Goal: Information Seeking & Learning: Learn about a topic

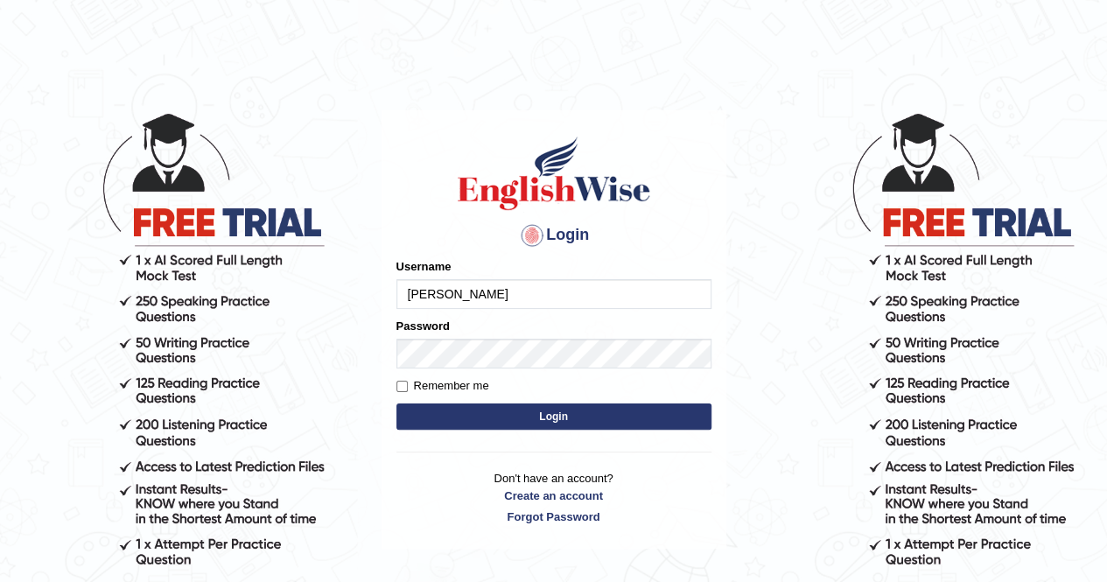
type input "balveen"
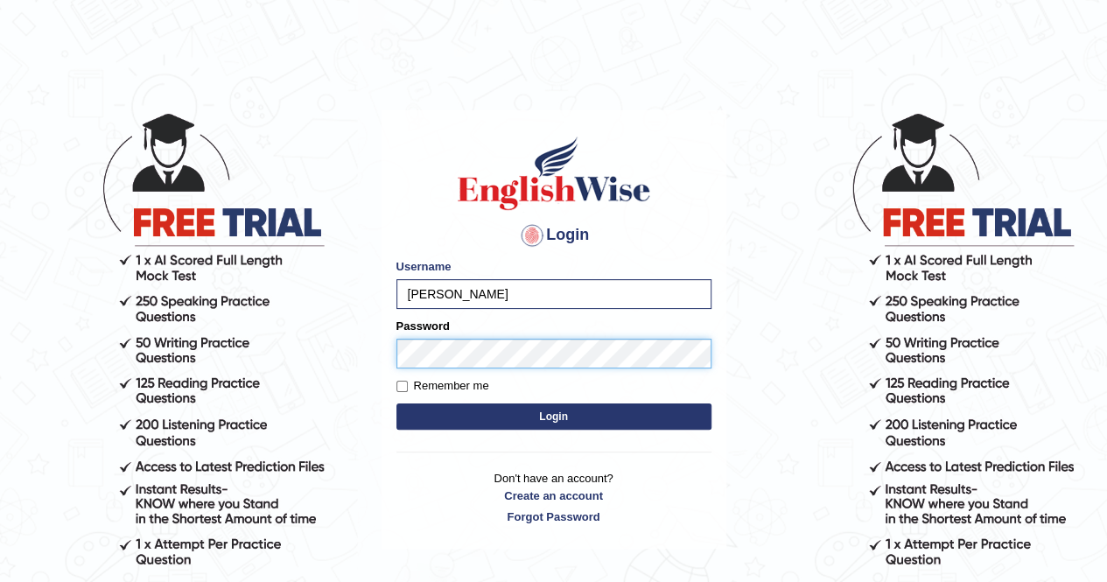
click at [396, 403] on button "Login" at bounding box center [553, 416] width 315 height 26
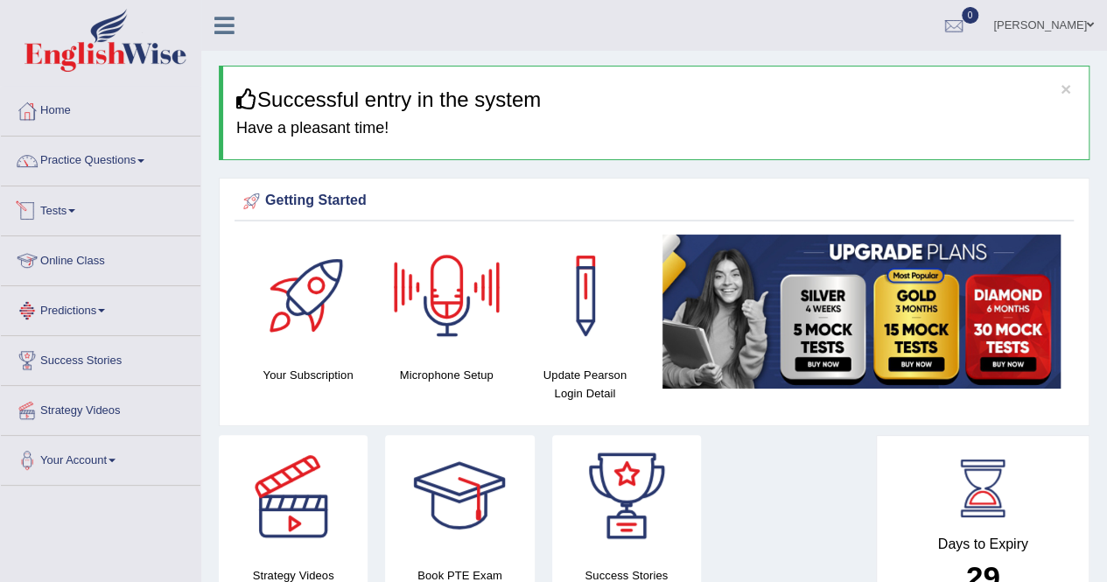
click at [82, 262] on link "Online Class" at bounding box center [101, 258] width 200 height 44
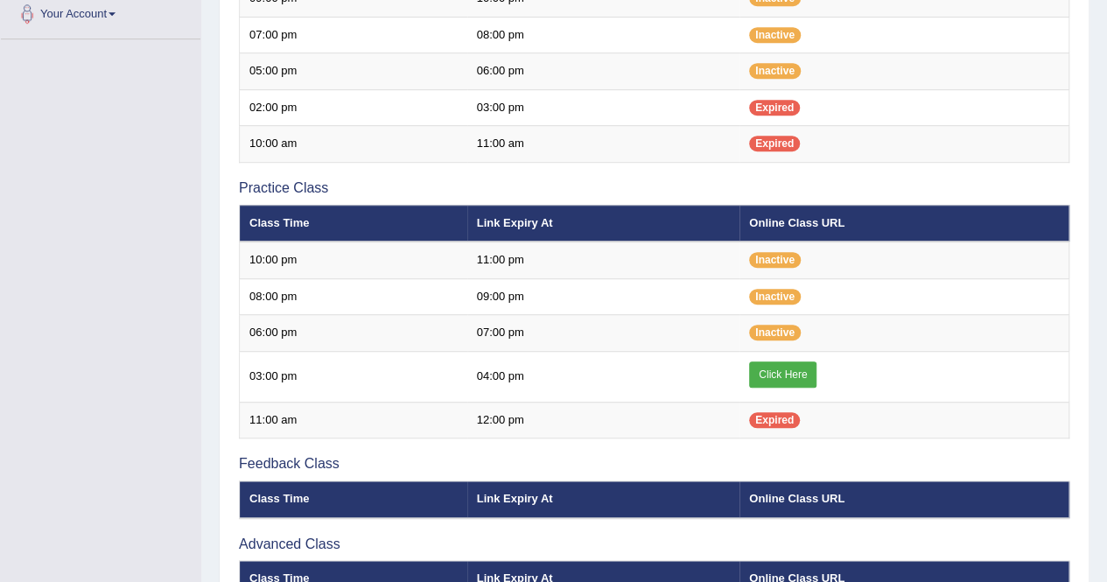
scroll to position [525, 0]
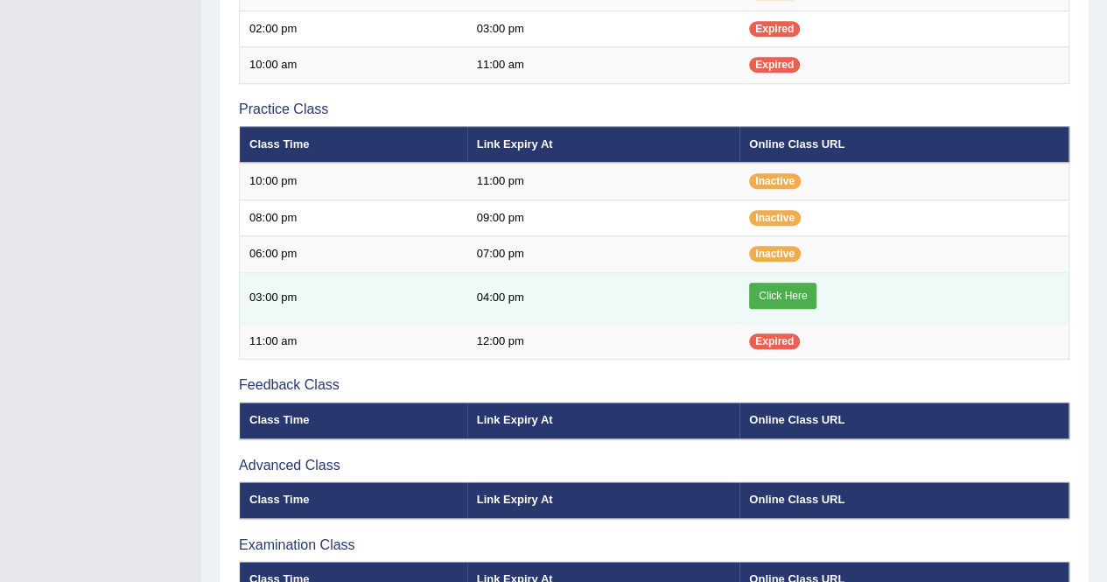
click at [786, 290] on link "Click Here" at bounding box center [782, 296] width 67 height 26
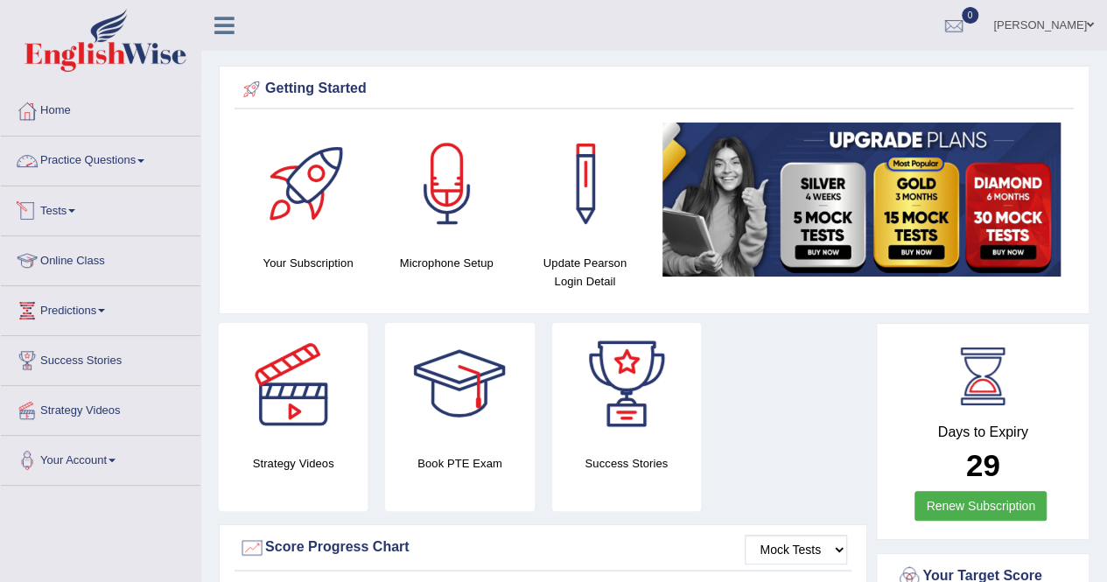
click at [168, 167] on link "Practice Questions" at bounding box center [101, 159] width 200 height 44
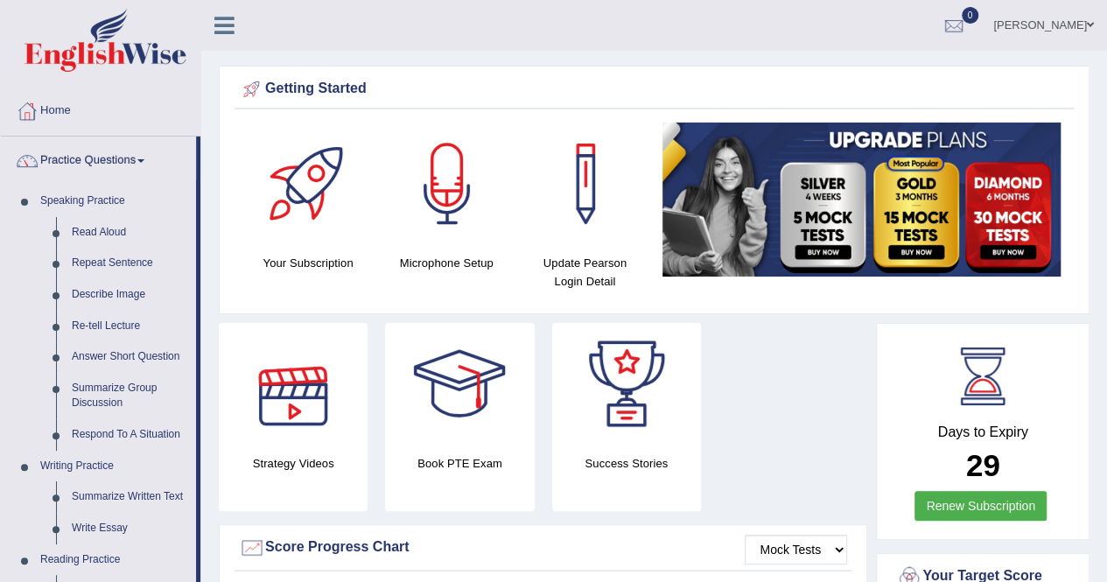
click at [214, 327] on div "Strategy Videos" at bounding box center [293, 417] width 166 height 188
click at [131, 347] on link "Answer Short Question" at bounding box center [130, 357] width 132 height 32
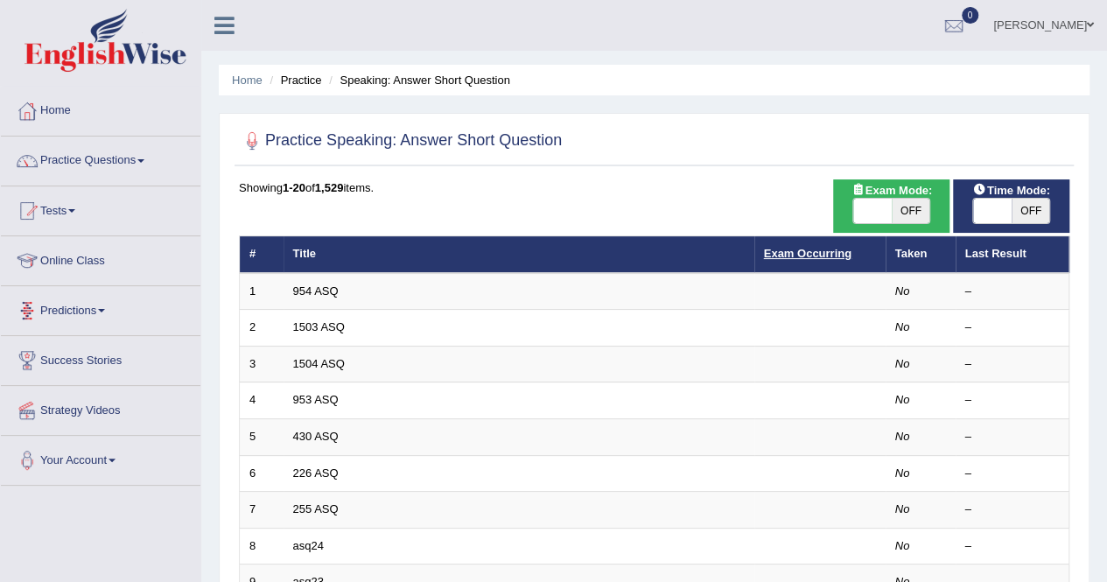
click at [794, 255] on link "Exam Occurring" at bounding box center [808, 253] width 88 height 13
click at [910, 212] on span "OFF" at bounding box center [911, 211] width 39 height 25
checkbox input "true"
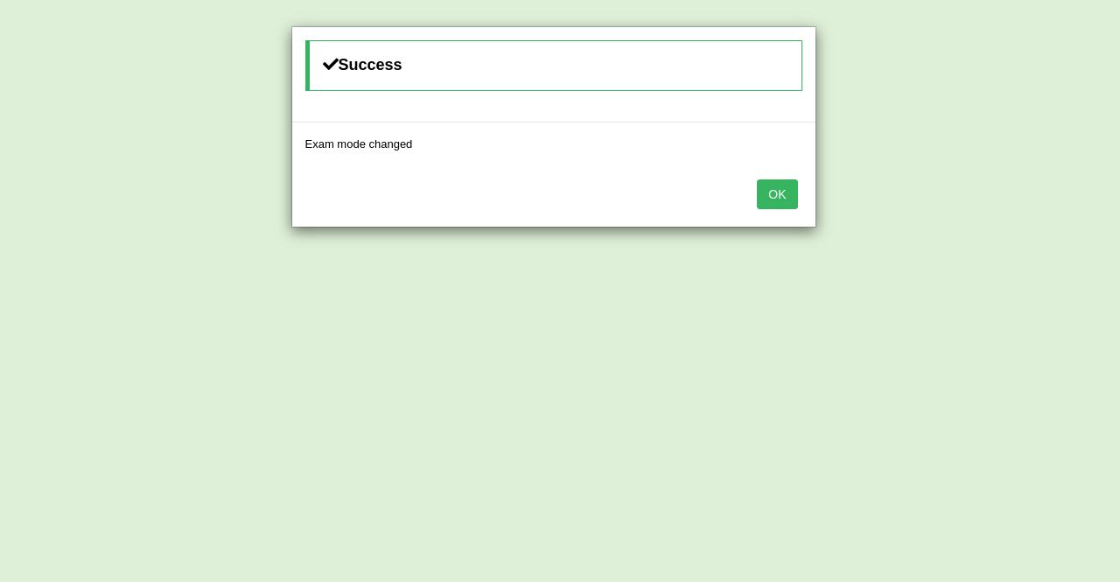
click at [775, 197] on button "OK" at bounding box center [777, 194] width 40 height 30
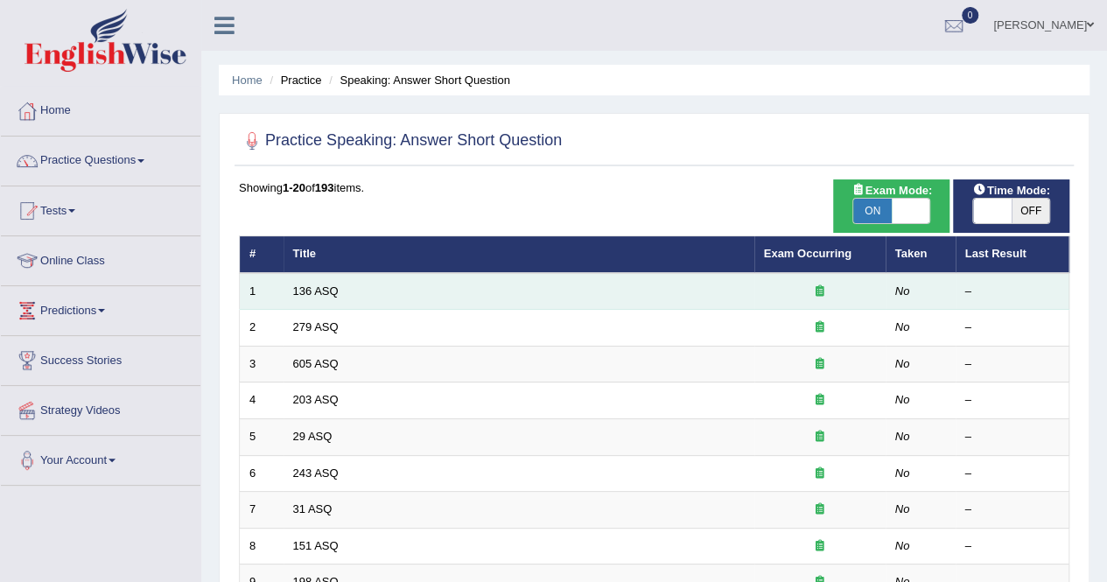
click at [330, 282] on td "136 ASQ" at bounding box center [519, 291] width 471 height 37
click at [324, 290] on link "136 ASQ" at bounding box center [316, 290] width 46 height 13
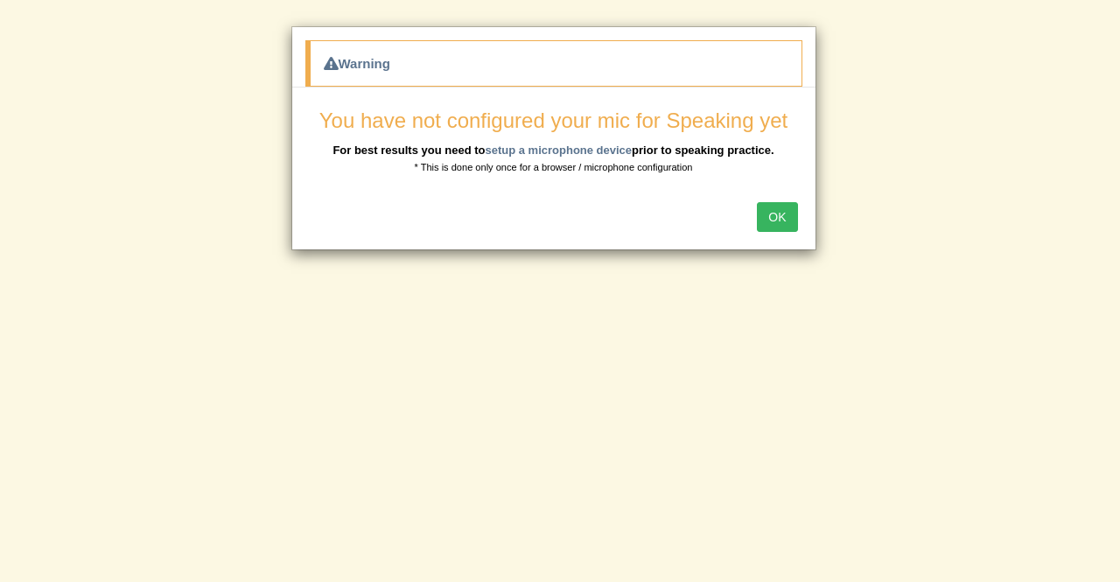
click at [774, 221] on button "OK" at bounding box center [777, 217] width 40 height 30
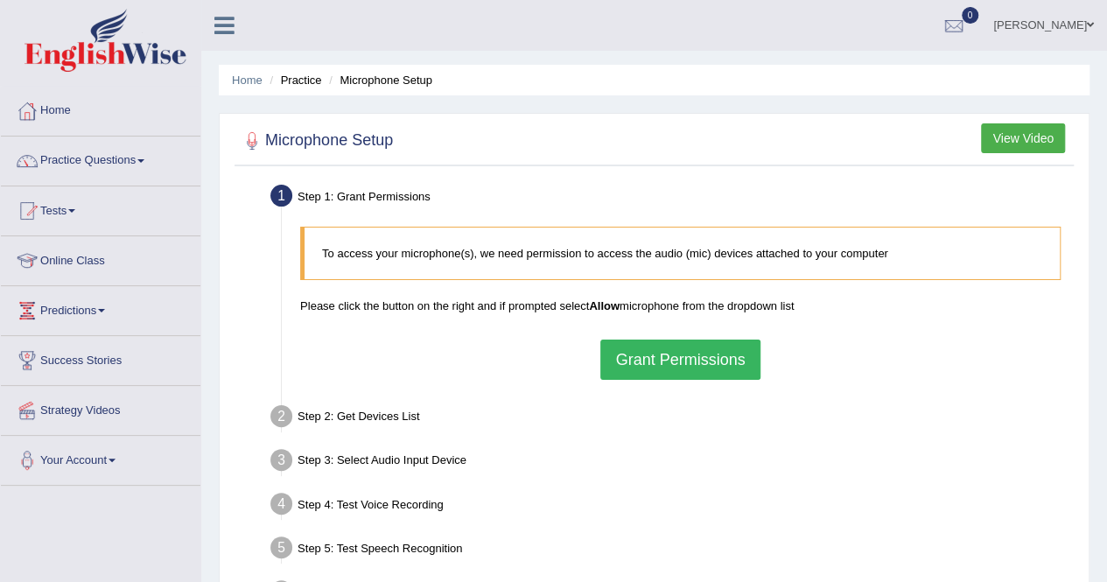
click at [667, 344] on button "Grant Permissions" at bounding box center [679, 360] width 159 height 40
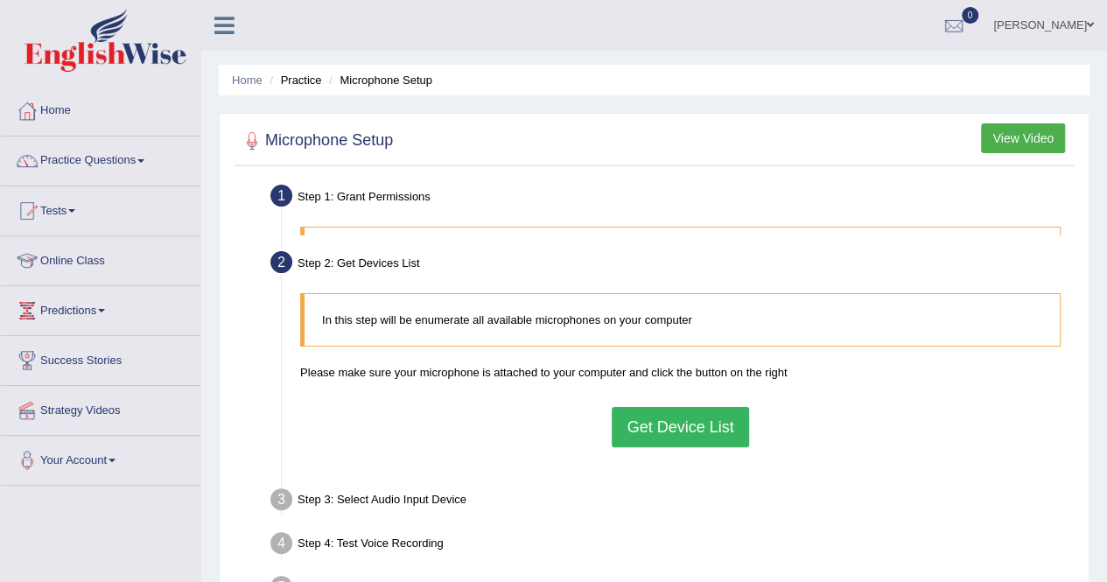
click at [0, 579] on div "Toggle navigation Home Practice Questions Speaking Practice Read Aloud Repeat S…" at bounding box center [553, 455] width 1107 height 910
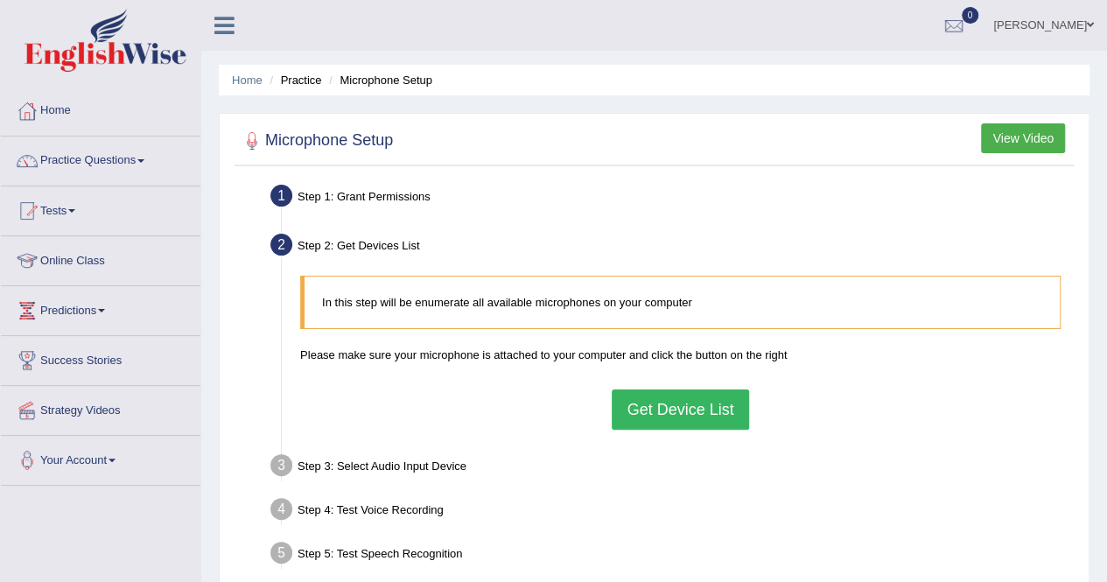
click at [690, 389] on button "Get Device List" at bounding box center [680, 409] width 137 height 40
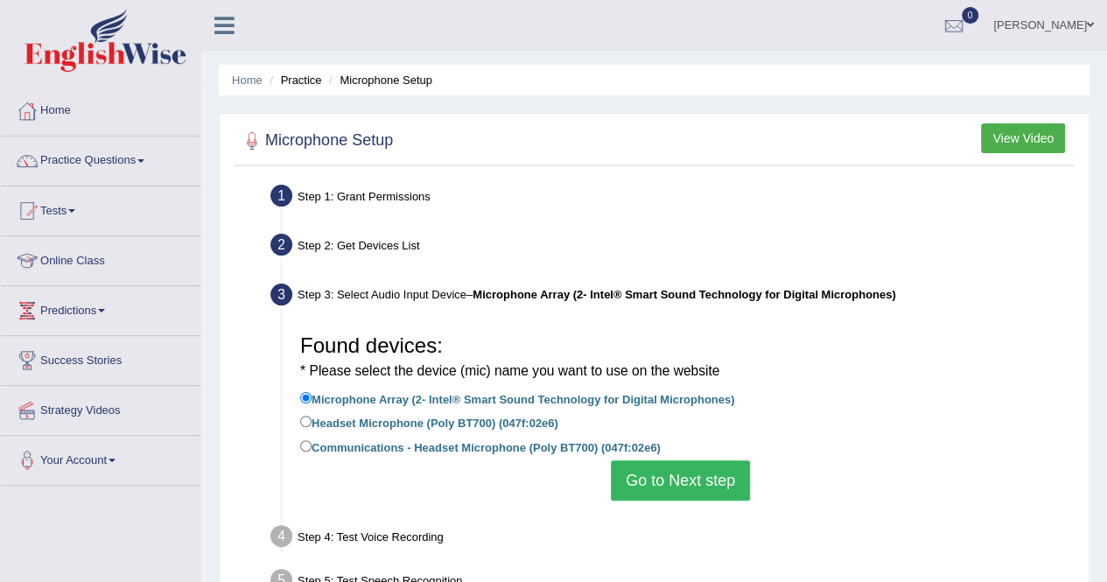
click at [487, 419] on label "Headset Microphone (Poly BT700) (047f:02e6)" at bounding box center [429, 421] width 258 height 19
click at [312, 419] on input "Headset Microphone (Poly BT700) (047f:02e6)" at bounding box center [305, 421] width 11 height 11
radio input "true"
click at [695, 496] on button "Go to Next step" at bounding box center [680, 480] width 139 height 40
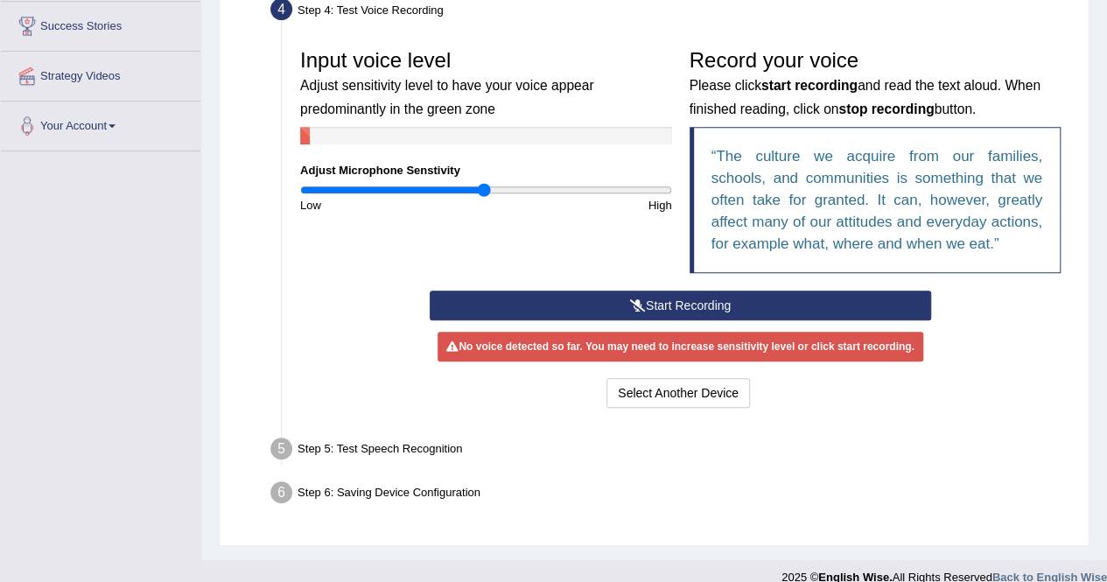
scroll to position [353, 0]
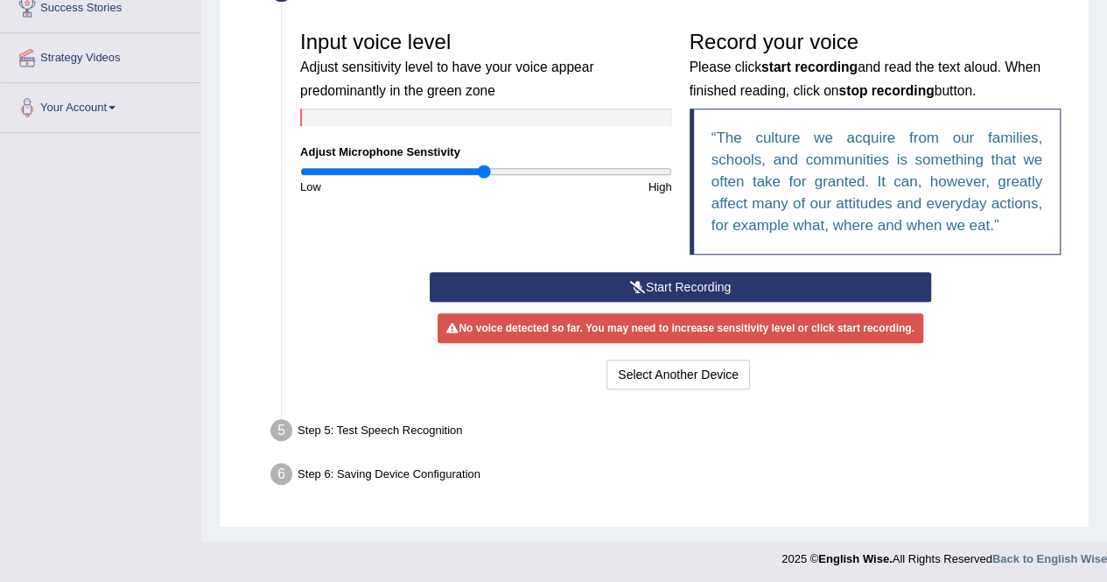
click at [631, 288] on icon at bounding box center [638, 287] width 16 height 12
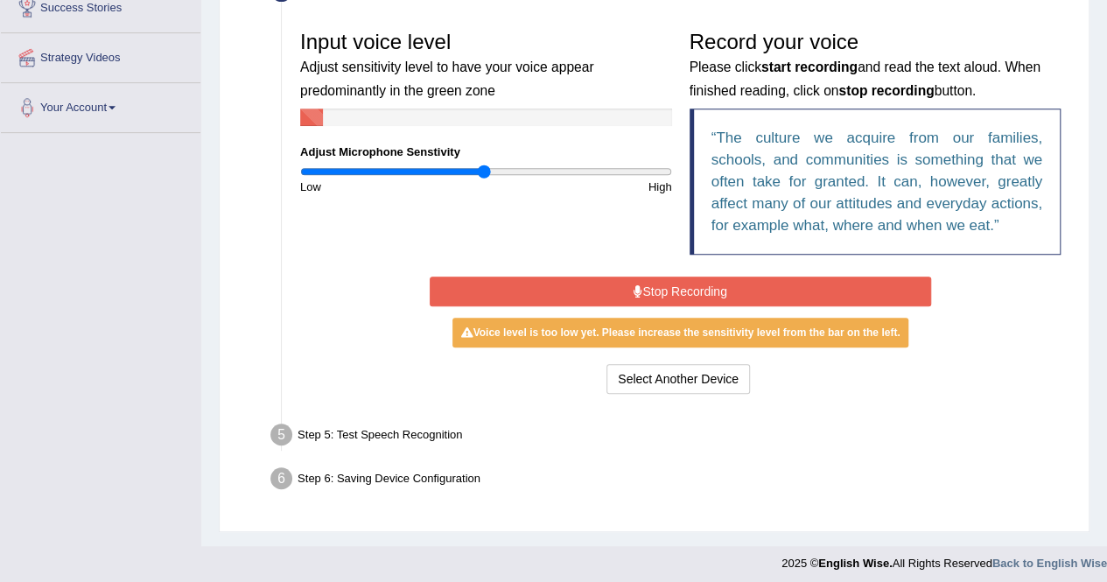
click at [707, 287] on button "Stop Recording" at bounding box center [680, 292] width 501 height 30
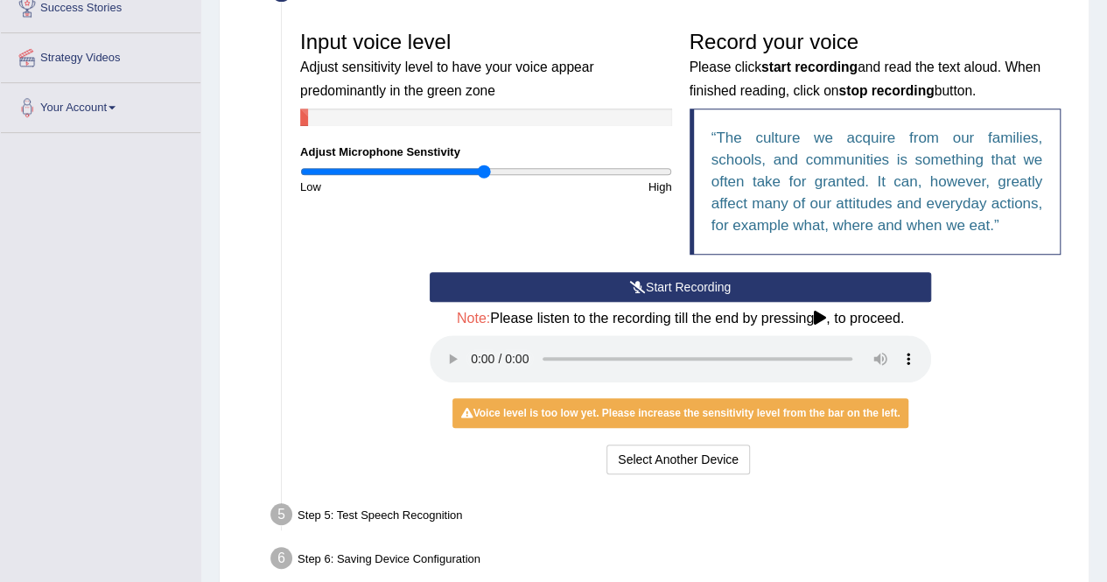
drag, startPoint x: 480, startPoint y: 160, endPoint x: 520, endPoint y: 164, distance: 39.5
click at [520, 164] on div "Input voice level Adjust sensitivity level to have your voice appear predominan…" at bounding box center [485, 108] width 389 height 173
click at [546, 179] on div "High" at bounding box center [583, 187] width 194 height 17
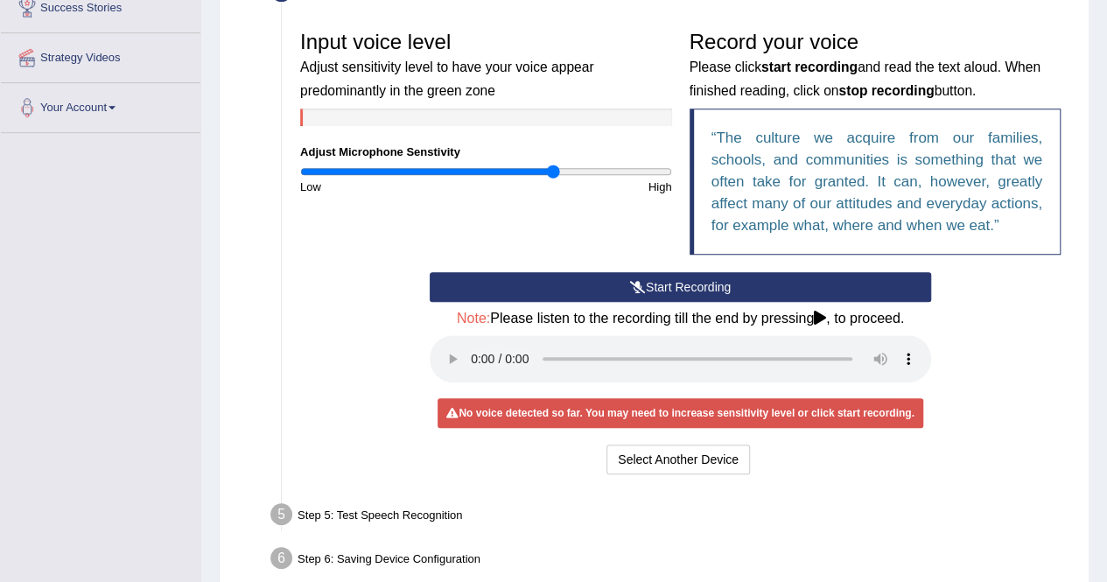
click at [551, 176] on input "range" at bounding box center [486, 172] width 372 height 14
click at [706, 277] on button "Start Recording" at bounding box center [680, 287] width 501 height 30
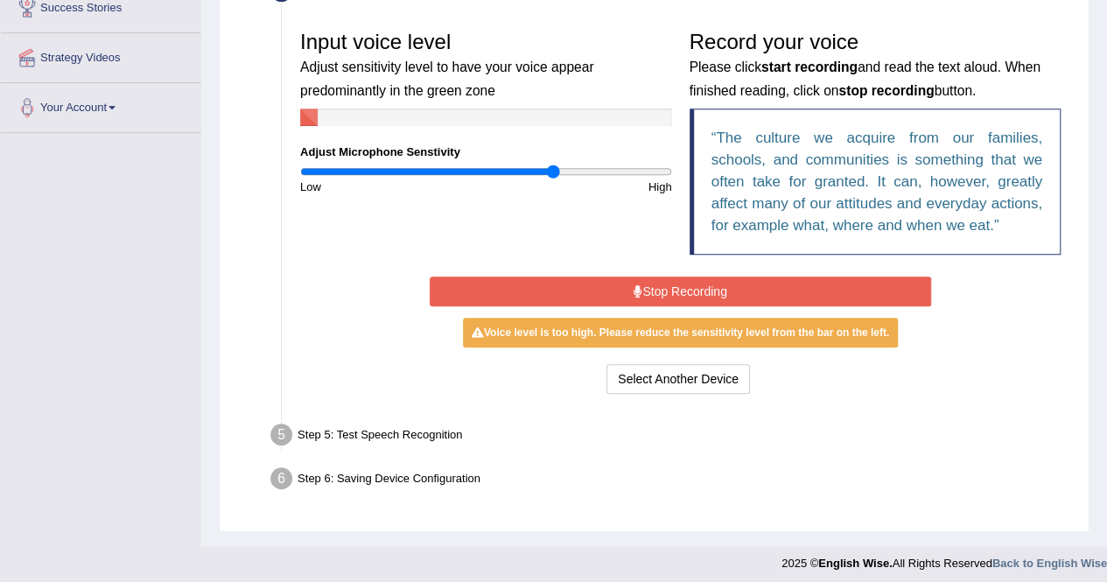
click at [685, 291] on button "Stop Recording" at bounding box center [680, 292] width 501 height 30
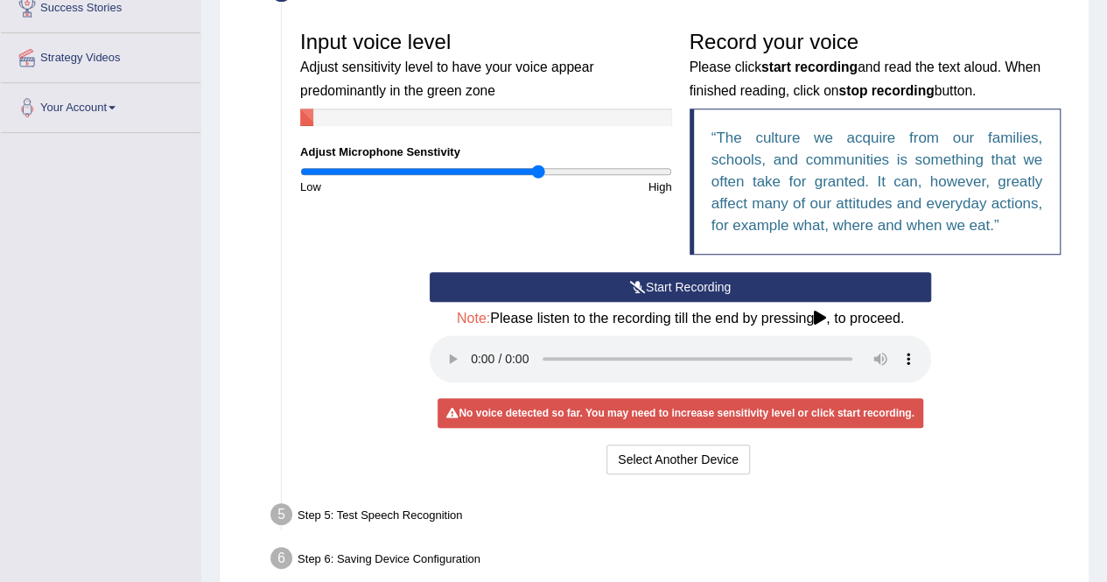
drag, startPoint x: 558, startPoint y: 171, endPoint x: 538, endPoint y: 169, distance: 20.2
click at [538, 169] on input "range" at bounding box center [486, 172] width 372 height 14
click at [663, 281] on button "Start Recording" at bounding box center [680, 287] width 501 height 30
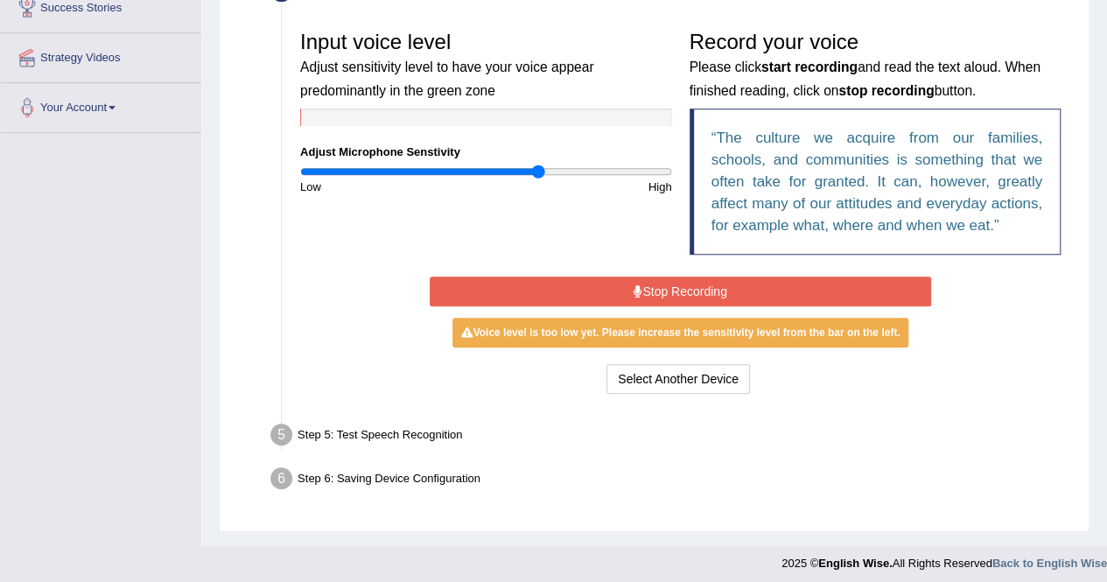
click at [550, 179] on div "High" at bounding box center [583, 187] width 194 height 17
click at [553, 169] on input "range" at bounding box center [486, 172] width 372 height 14
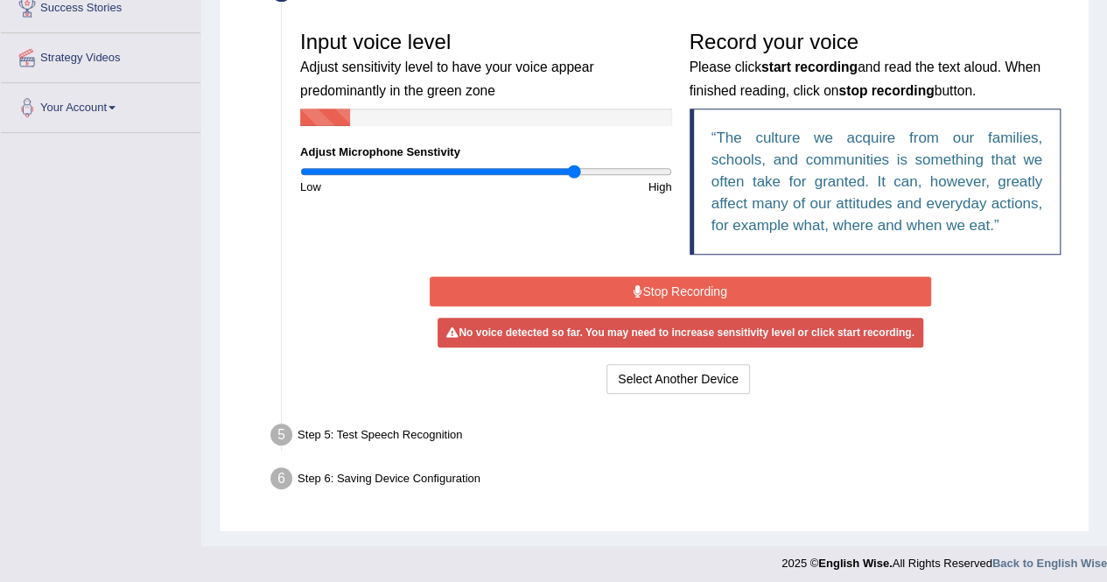
click at [574, 169] on input "range" at bounding box center [486, 172] width 372 height 14
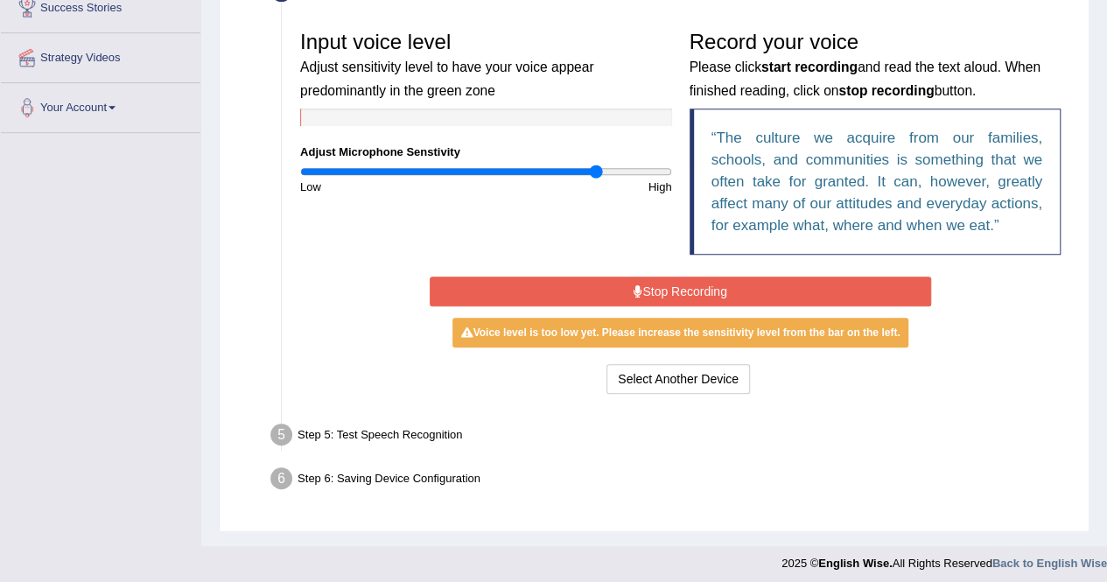
type input "1.62"
click at [597, 173] on input "range" at bounding box center [486, 172] width 372 height 14
click at [669, 284] on button "Stop Recording" at bounding box center [680, 292] width 501 height 30
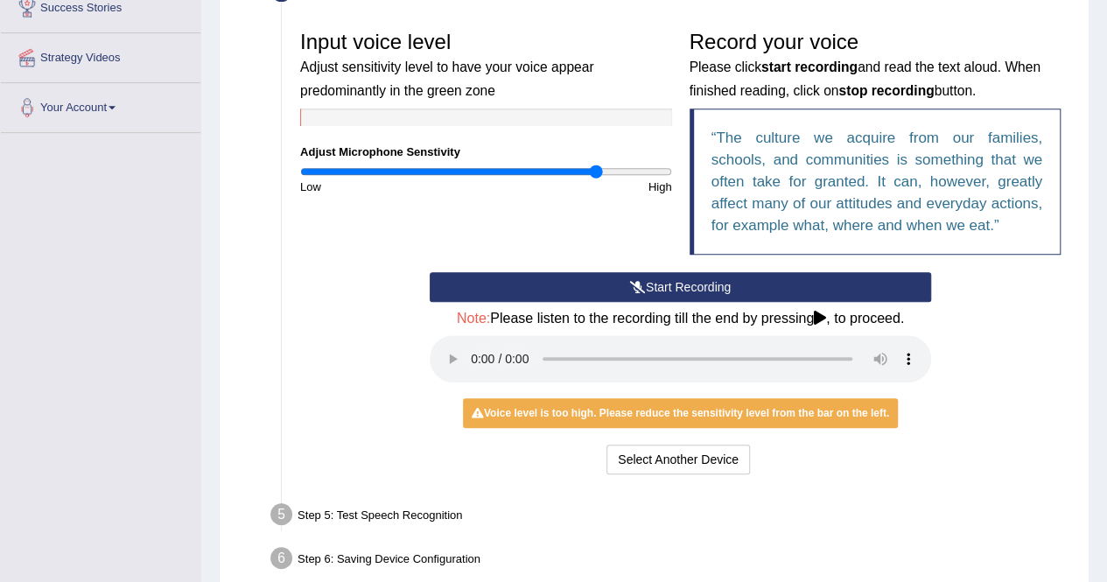
click at [676, 289] on button "Start Recording" at bounding box center [680, 287] width 501 height 30
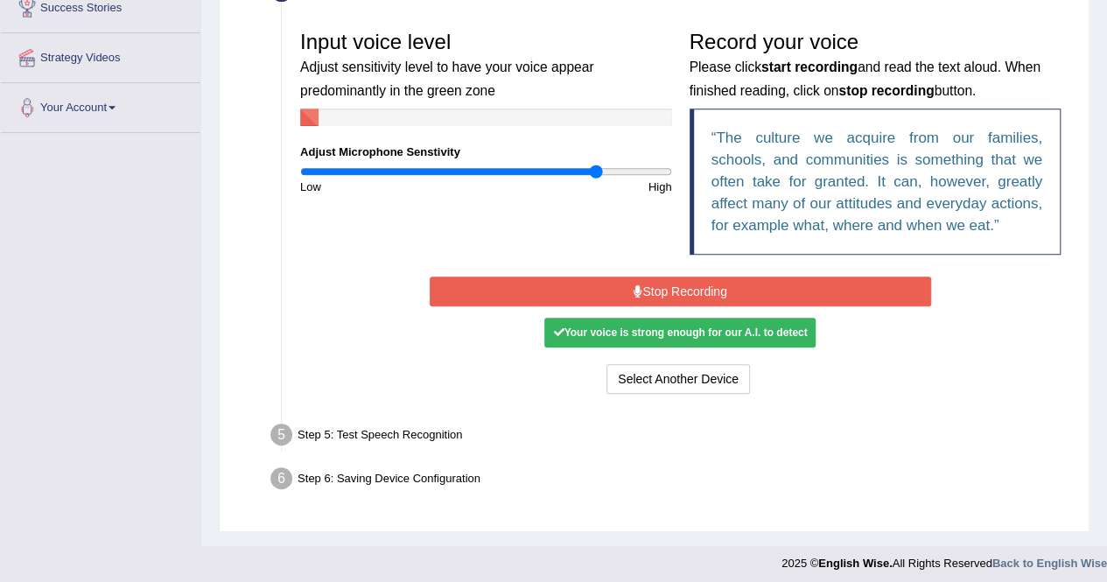
click at [751, 293] on button "Stop Recording" at bounding box center [680, 292] width 501 height 30
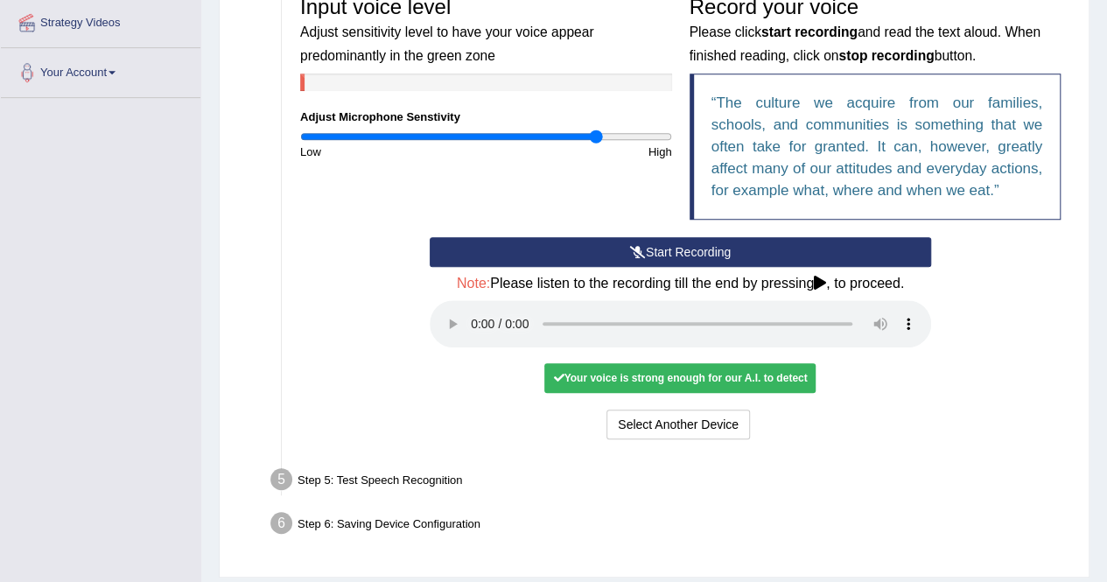
scroll to position [438, 0]
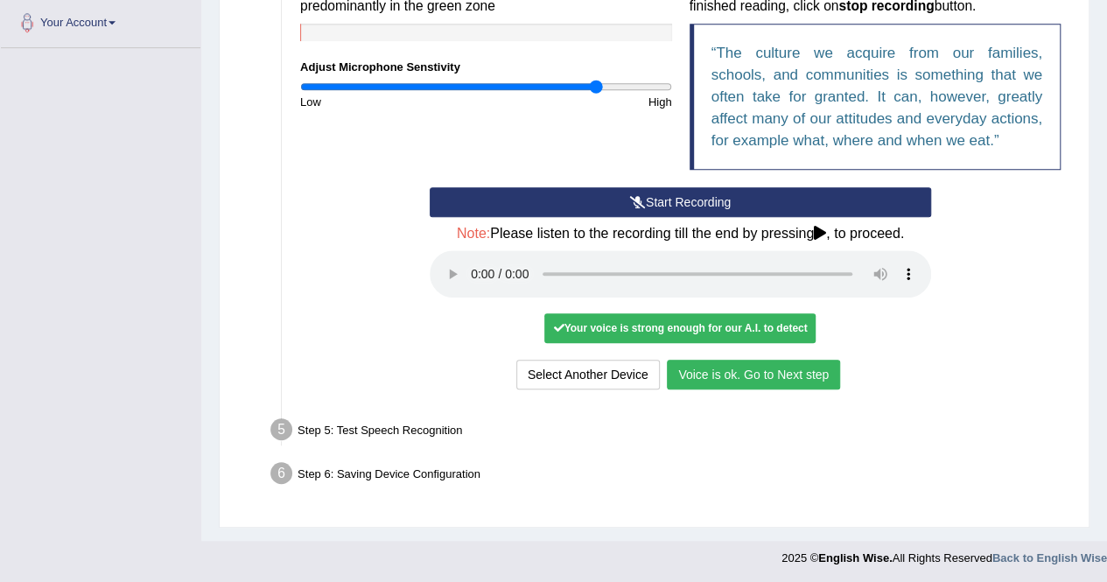
click at [717, 369] on button "Voice is ok. Go to Next step" at bounding box center [753, 375] width 173 height 30
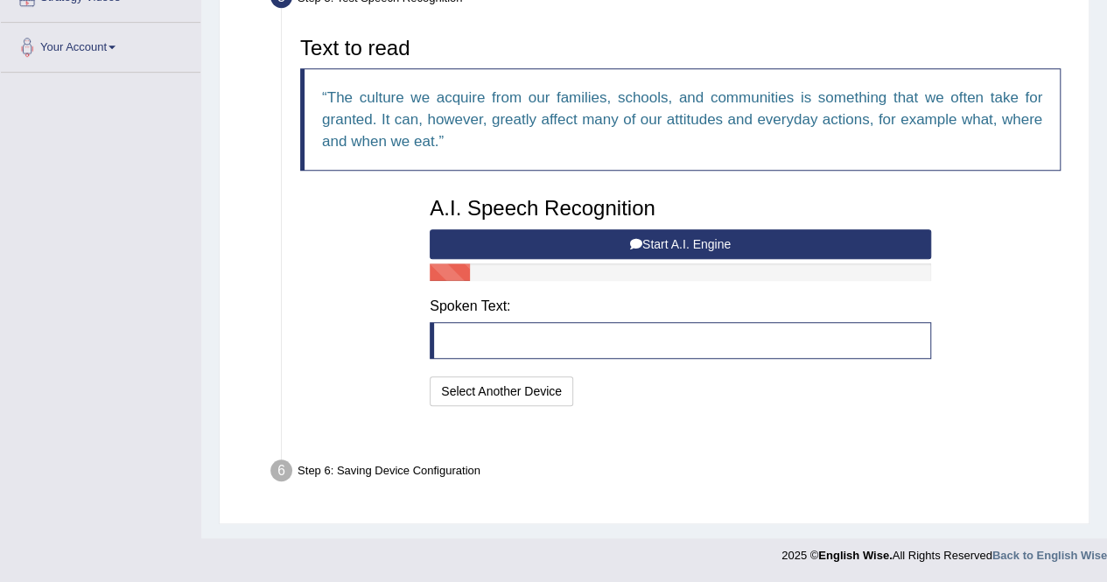
scroll to position [368, 0]
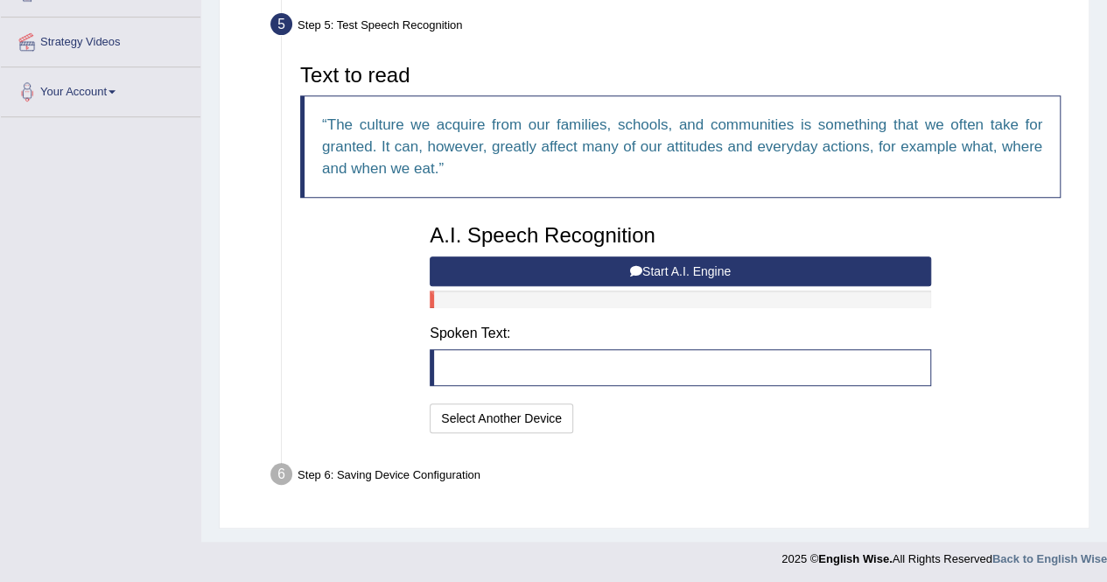
click at [505, 349] on blockquote at bounding box center [680, 367] width 501 height 37
click at [590, 267] on button "Start A.I. Engine" at bounding box center [680, 271] width 501 height 30
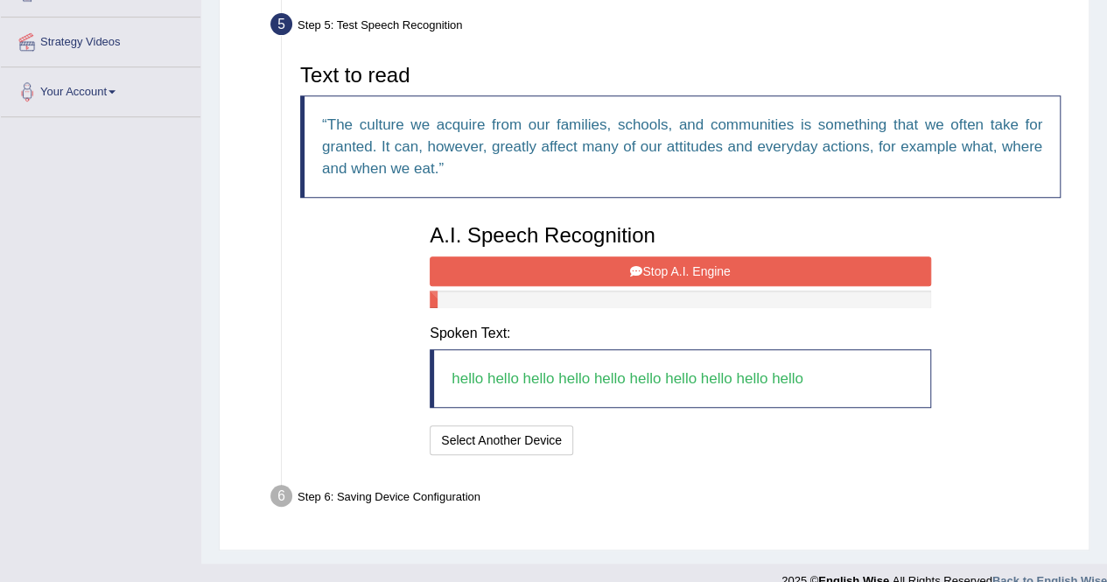
click at [590, 267] on button "Stop A.I. Engine" at bounding box center [680, 271] width 501 height 30
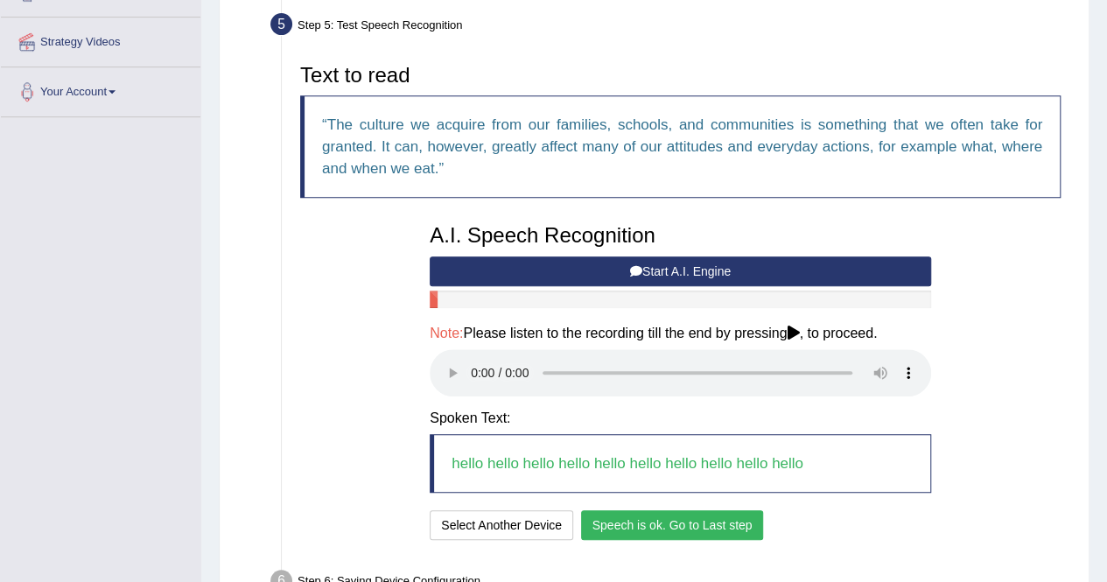
click at [645, 521] on button "Speech is ok. Go to Last step" at bounding box center [672, 525] width 183 height 30
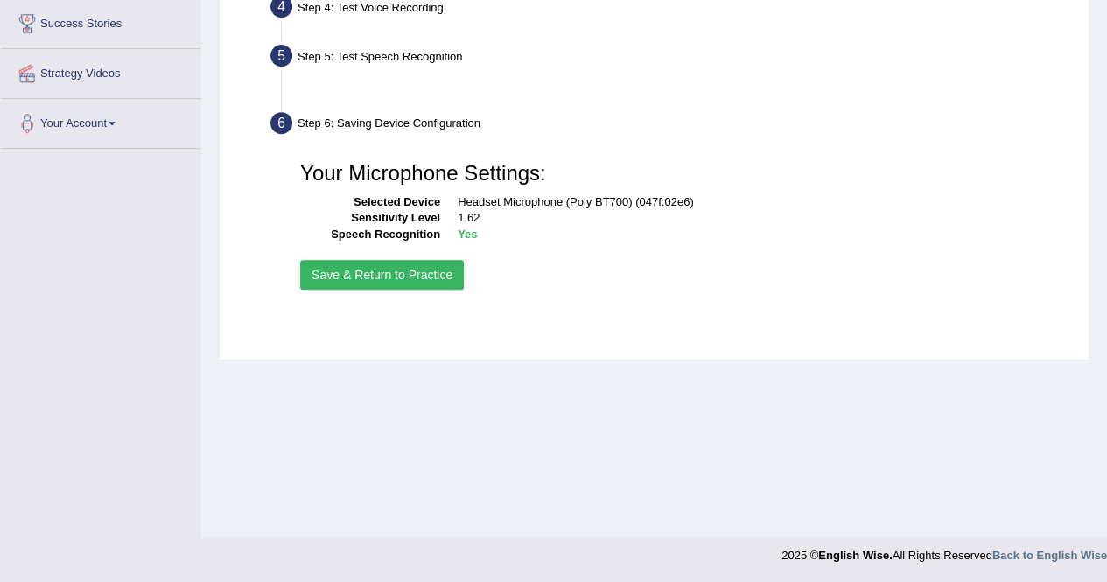
scroll to position [336, 0]
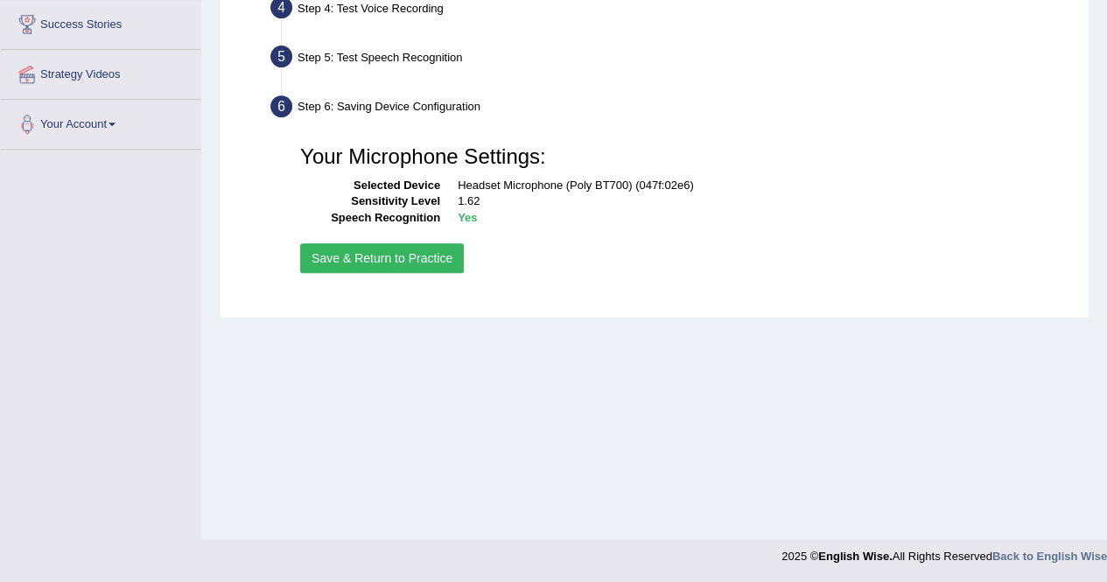
click at [374, 249] on button "Save & Return to Practice" at bounding box center [382, 258] width 164 height 30
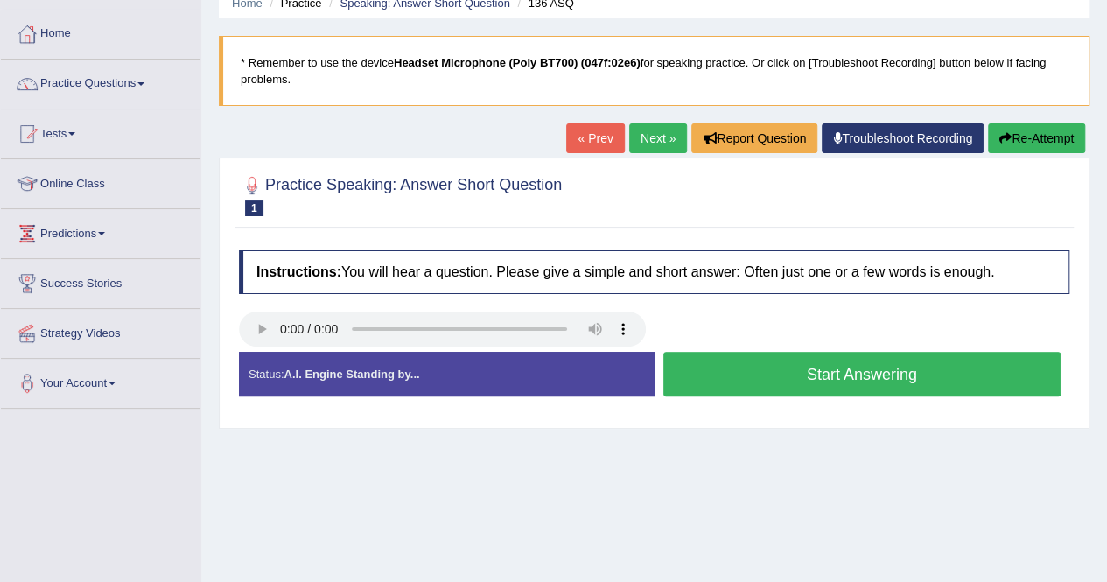
scroll to position [105, 0]
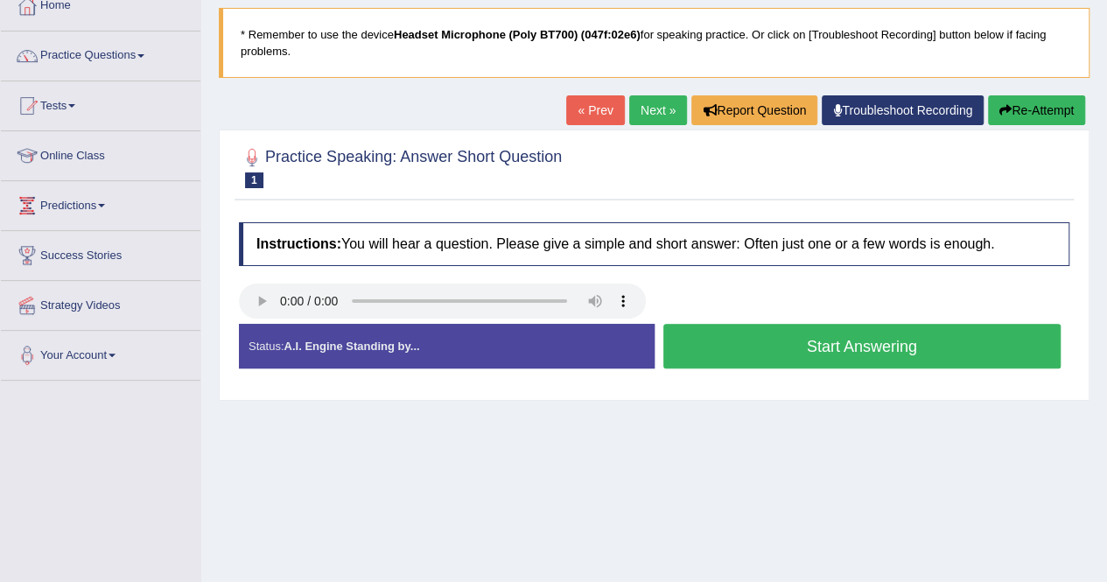
click at [809, 350] on button "Start Answering" at bounding box center [862, 346] width 398 height 45
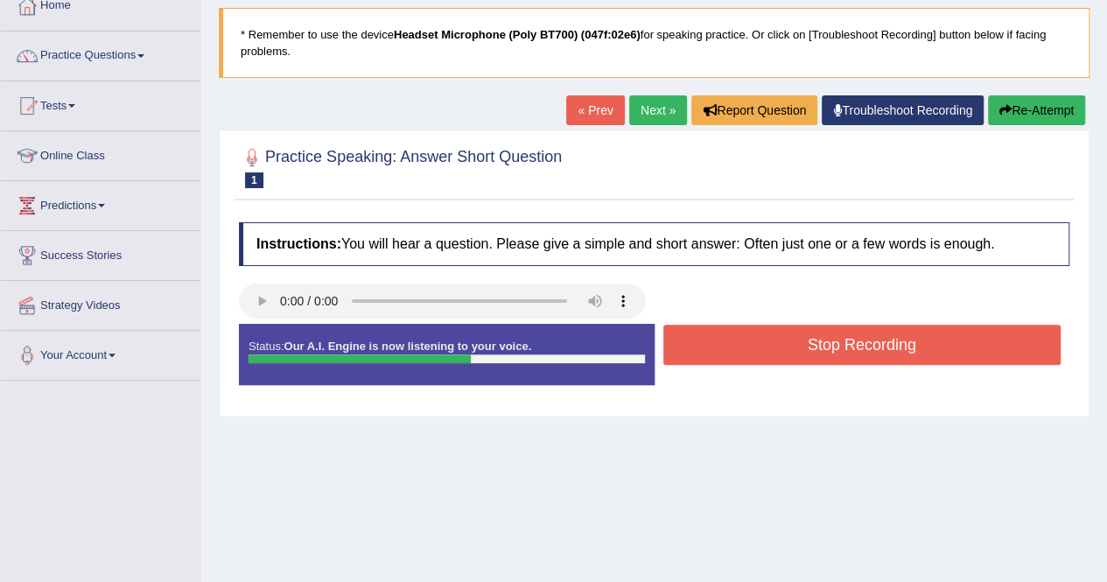
click at [810, 323] on div "Created with Highcharts 7.1.2 Too low Too high Time Pitch meter: 0 1 2 3 4 5" at bounding box center [654, 323] width 848 height 1
click at [829, 345] on button "Stop Recording" at bounding box center [862, 345] width 398 height 40
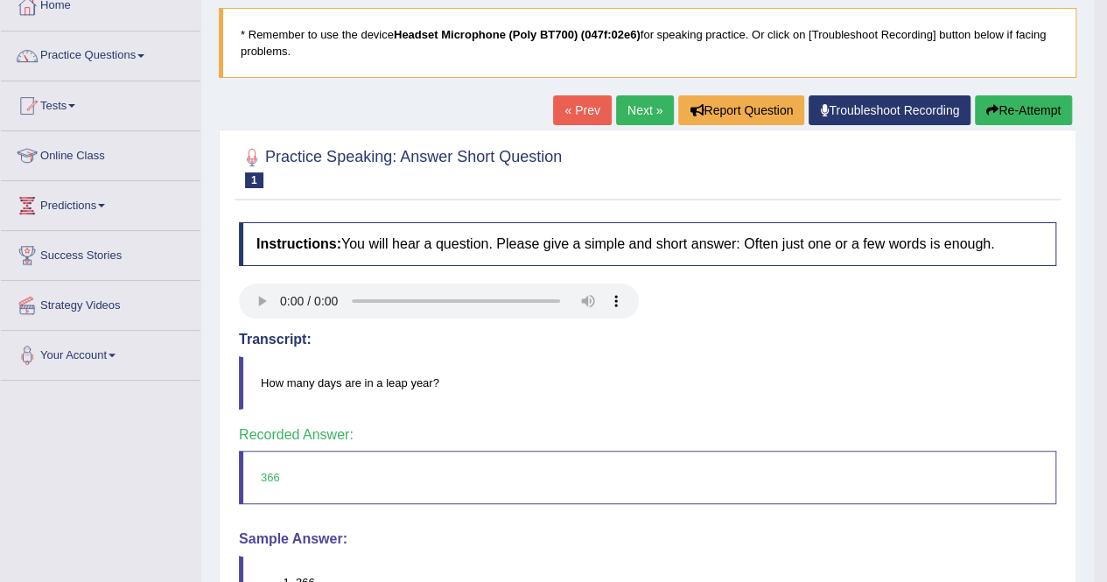
click at [658, 384] on blockquote "How many days are in a leap year?" at bounding box center [647, 382] width 817 height 53
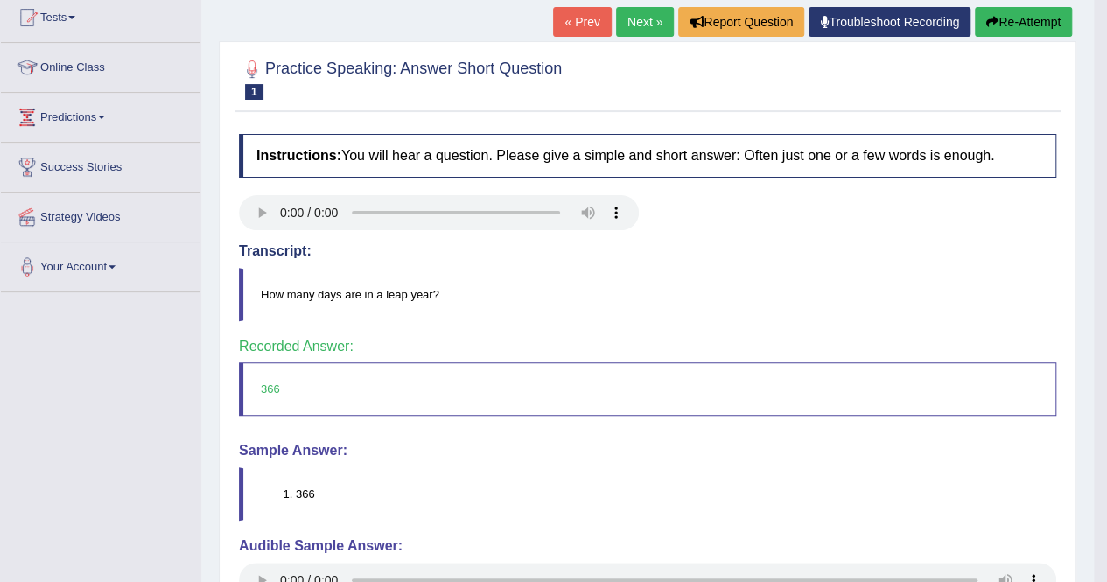
scroll to position [0, 0]
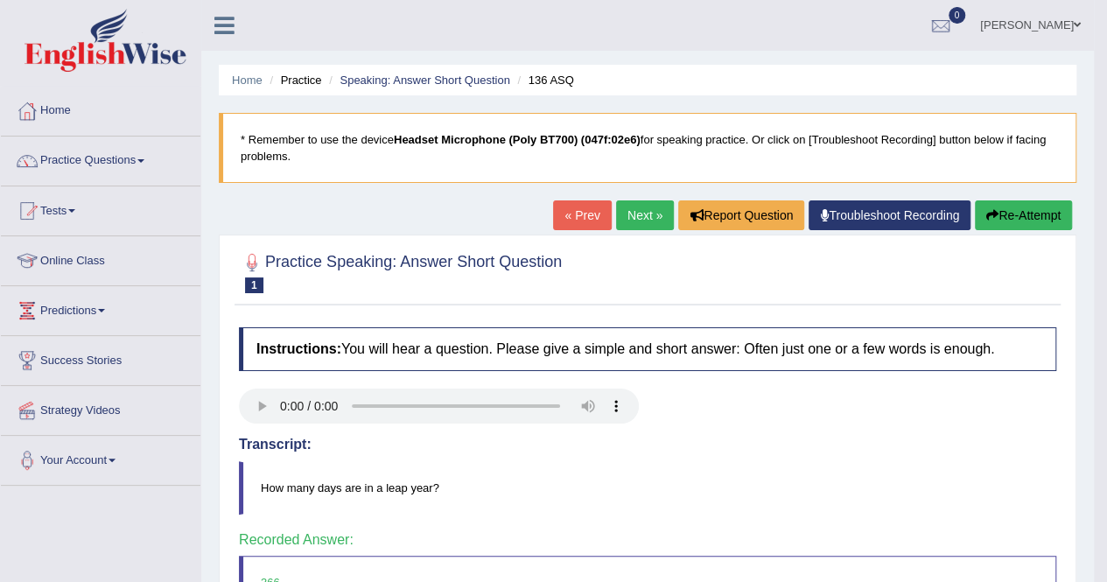
click at [641, 207] on link "Next »" at bounding box center [645, 215] width 58 height 30
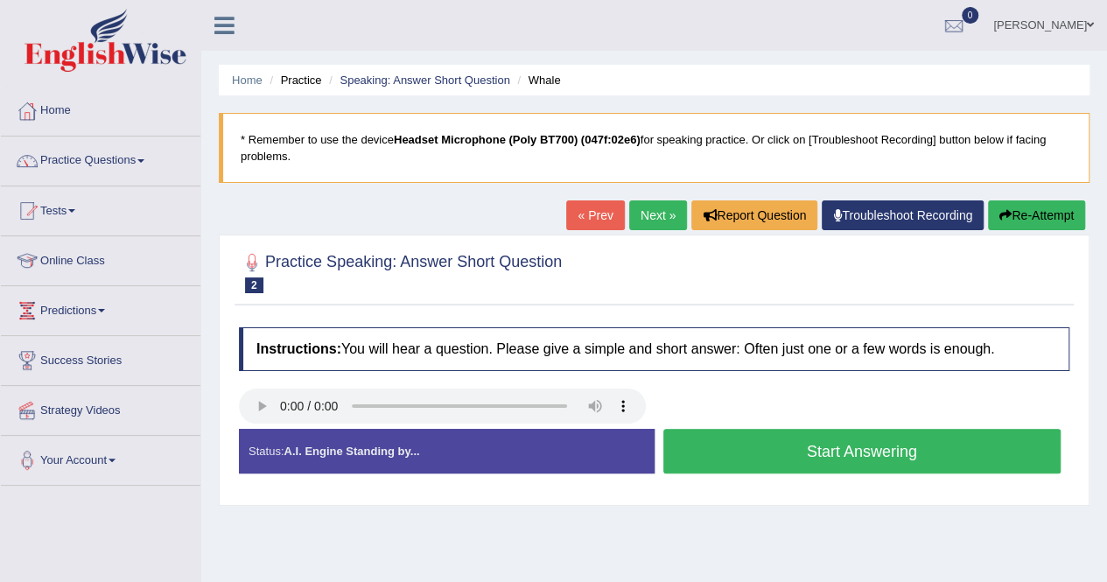
click at [815, 454] on button "Start Answering" at bounding box center [862, 451] width 398 height 45
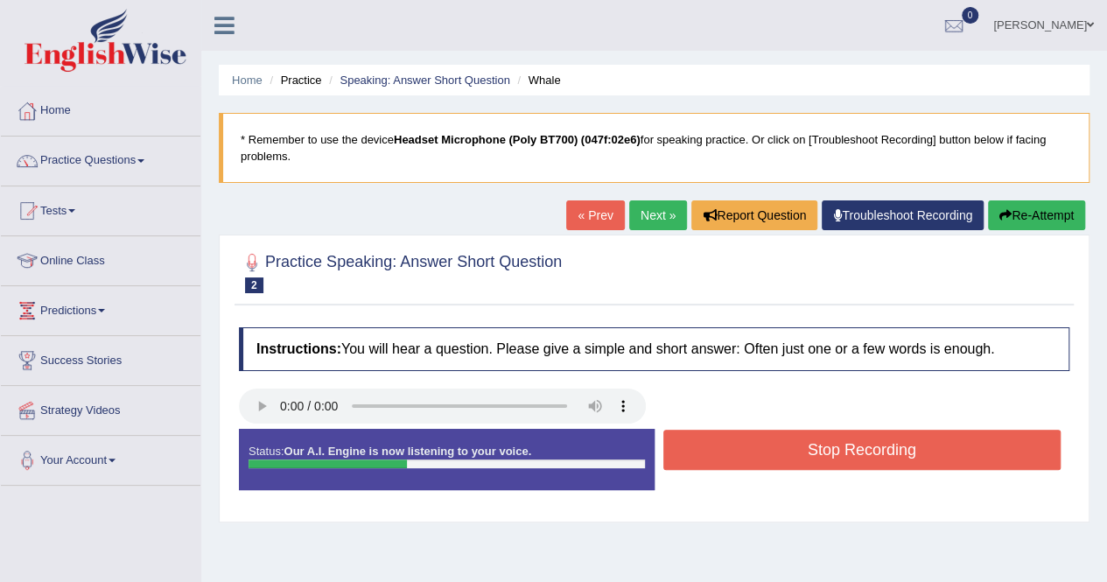
click at [825, 460] on button "Stop Recording" at bounding box center [862, 450] width 398 height 40
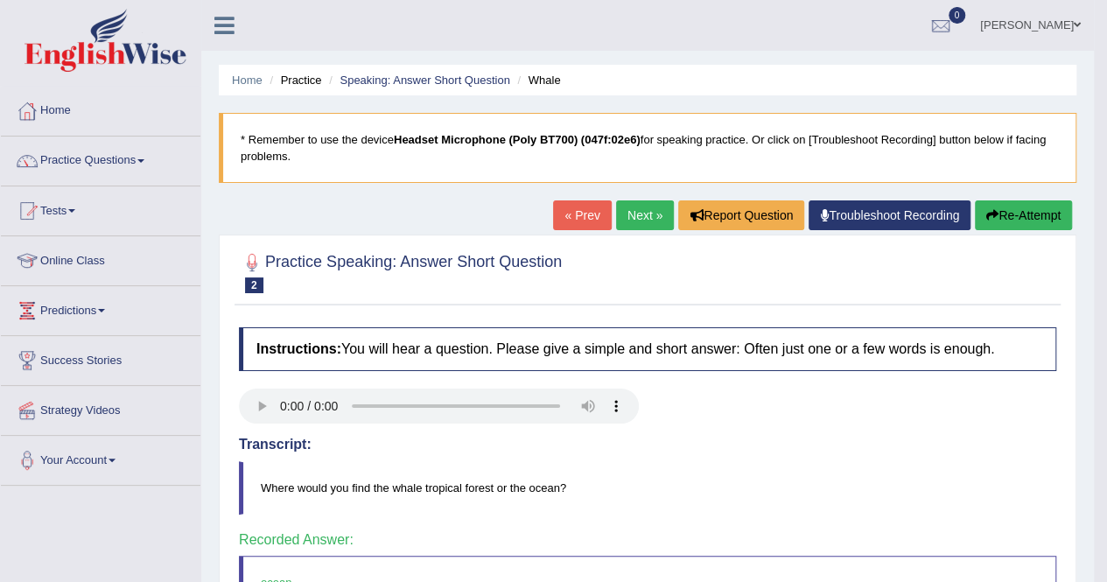
click at [645, 210] on link "Next »" at bounding box center [645, 215] width 58 height 30
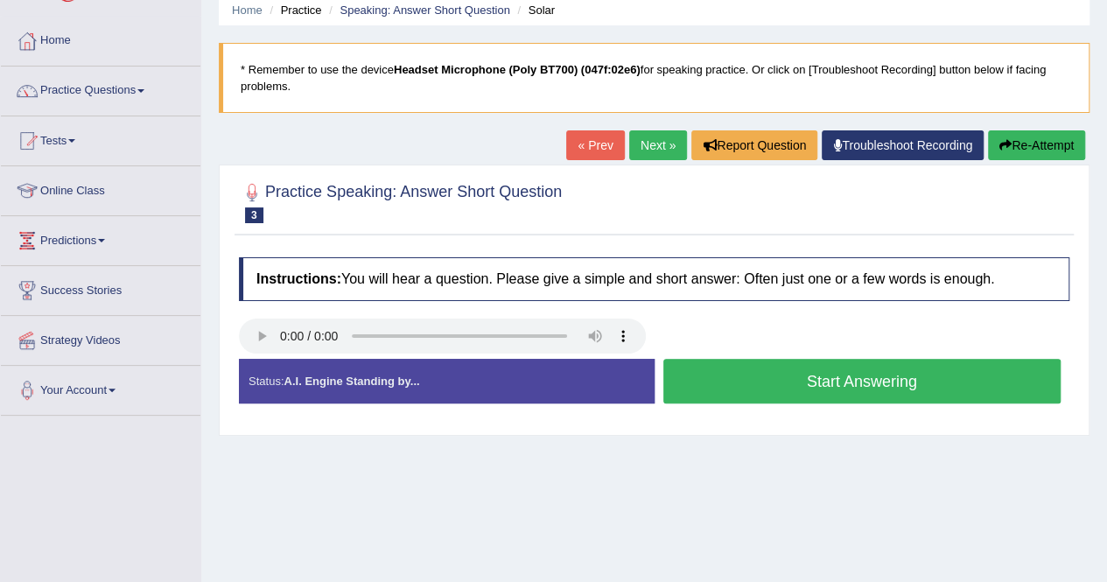
scroll to position [105, 0]
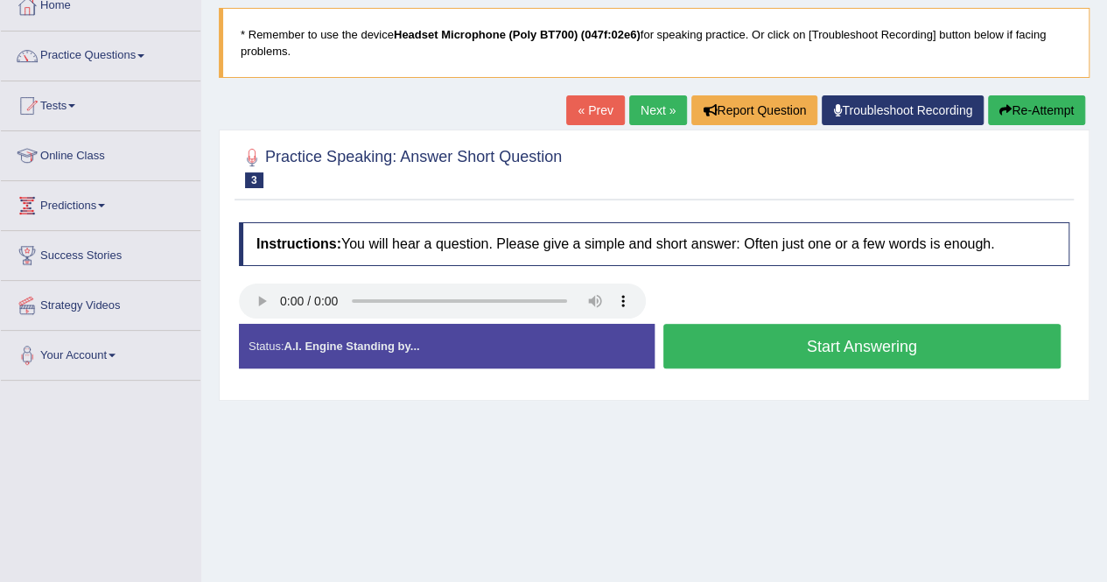
click at [789, 352] on button "Start Answering" at bounding box center [862, 346] width 398 height 45
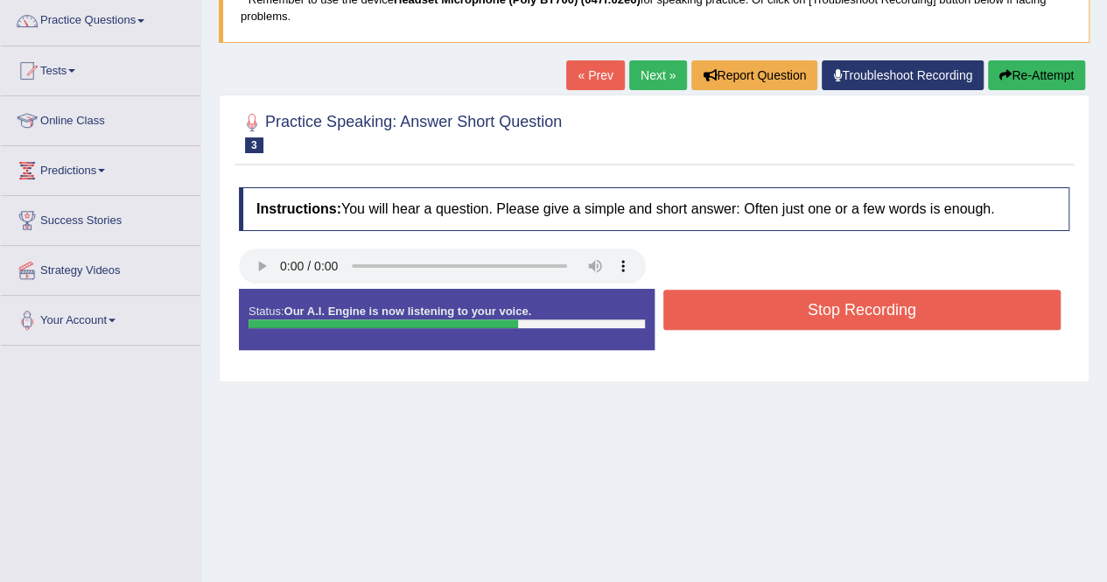
scroll to position [336, 0]
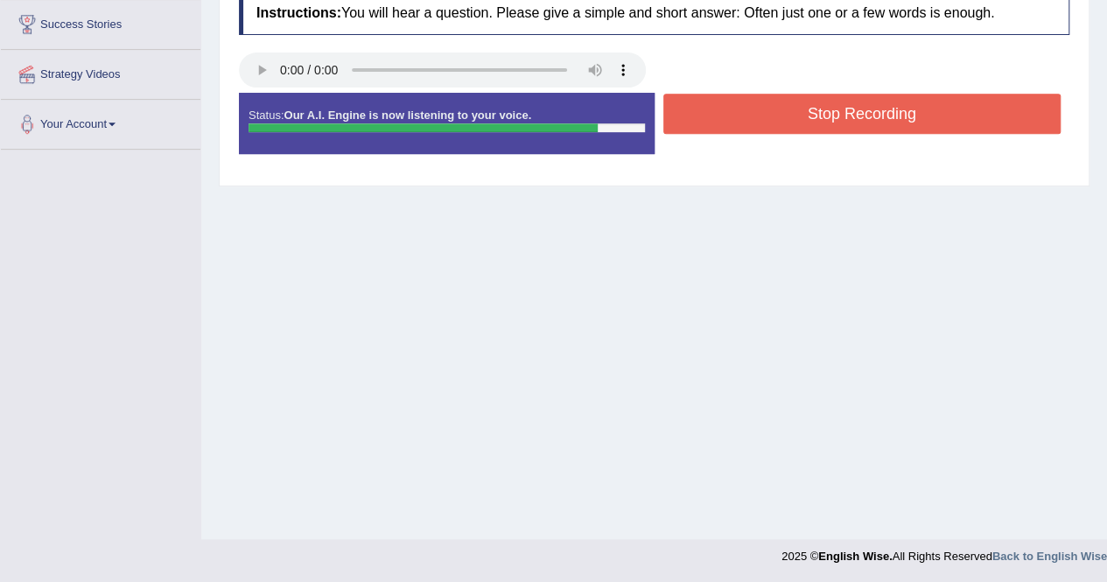
click at [854, 115] on button "Stop Recording" at bounding box center [862, 114] width 398 height 40
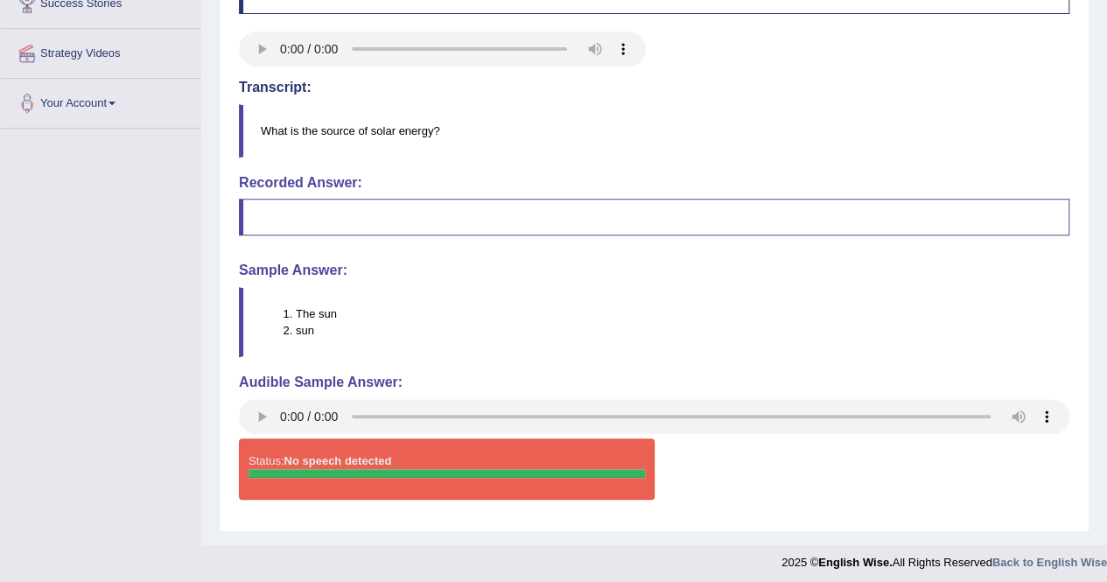
scroll to position [359, 0]
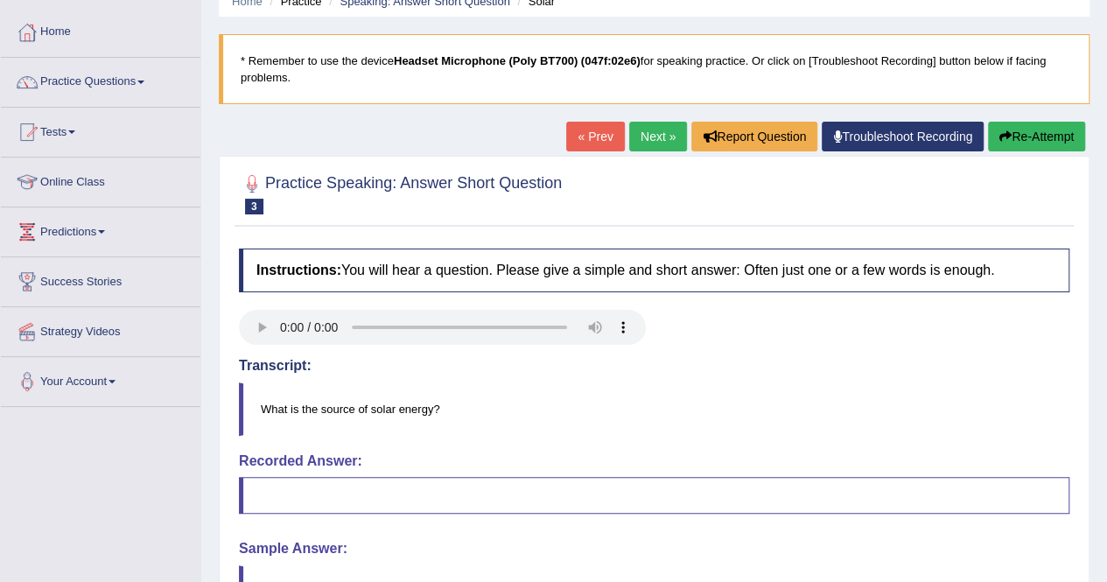
click at [897, 302] on div "Instructions: You will hear a question. Please give a simple and short answer: …" at bounding box center [654, 520] width 839 height 561
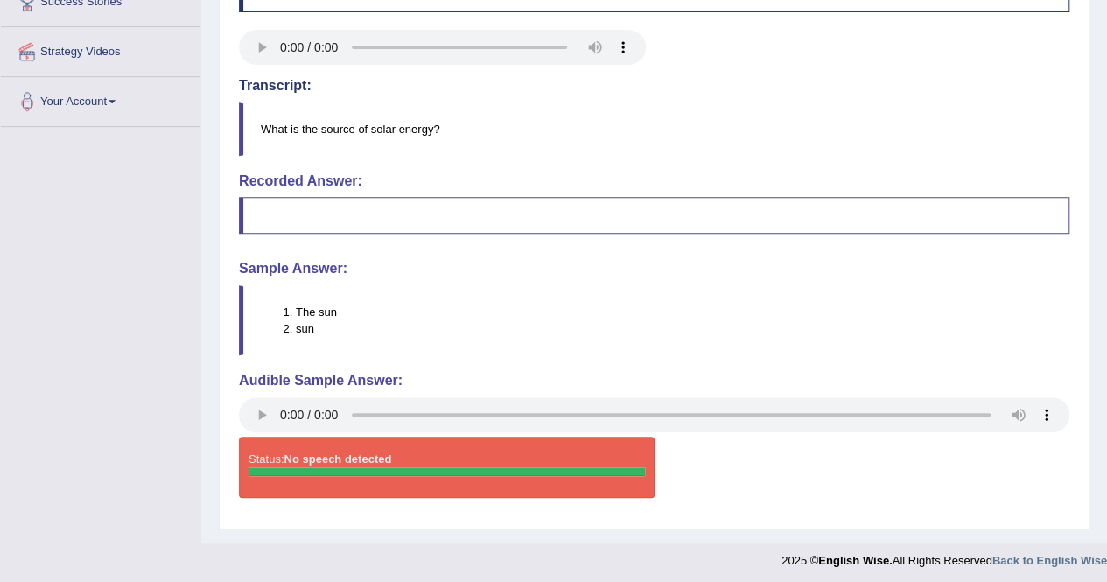
click at [224, 499] on div "Practice Speaking: Answer Short Question 3 Solar Instructions: You will hear a …" at bounding box center [654, 203] width 871 height 655
click at [235, 505] on div "Instructions: You will hear a question. Please give a simple and short answer: …" at bounding box center [654, 240] width 839 height 561
click at [240, 507] on div "Status: No speech detected Start Answering Stop Recording" at bounding box center [654, 476] width 831 height 79
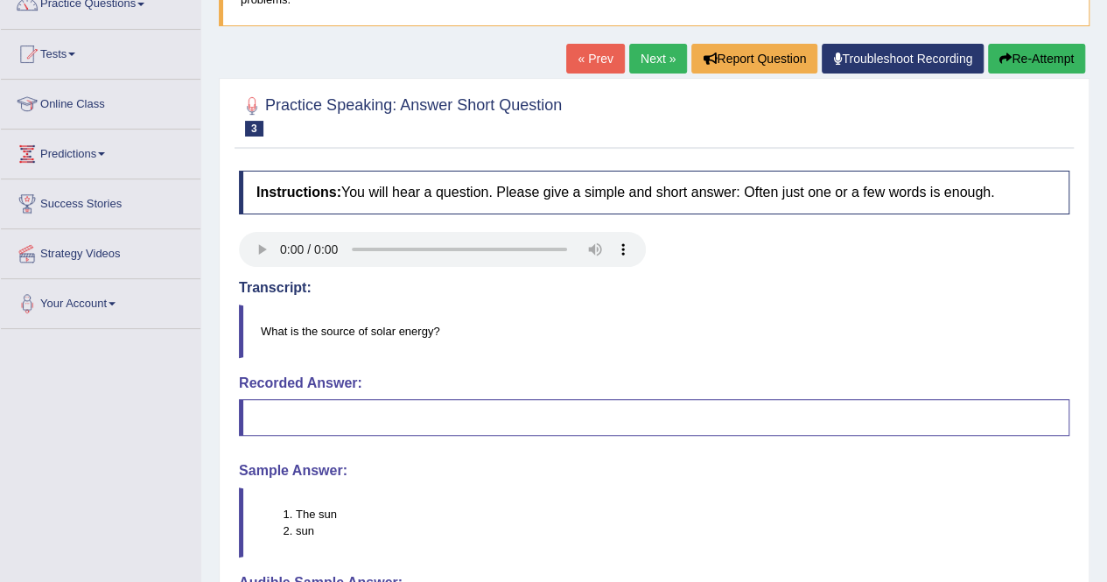
scroll to position [0, 0]
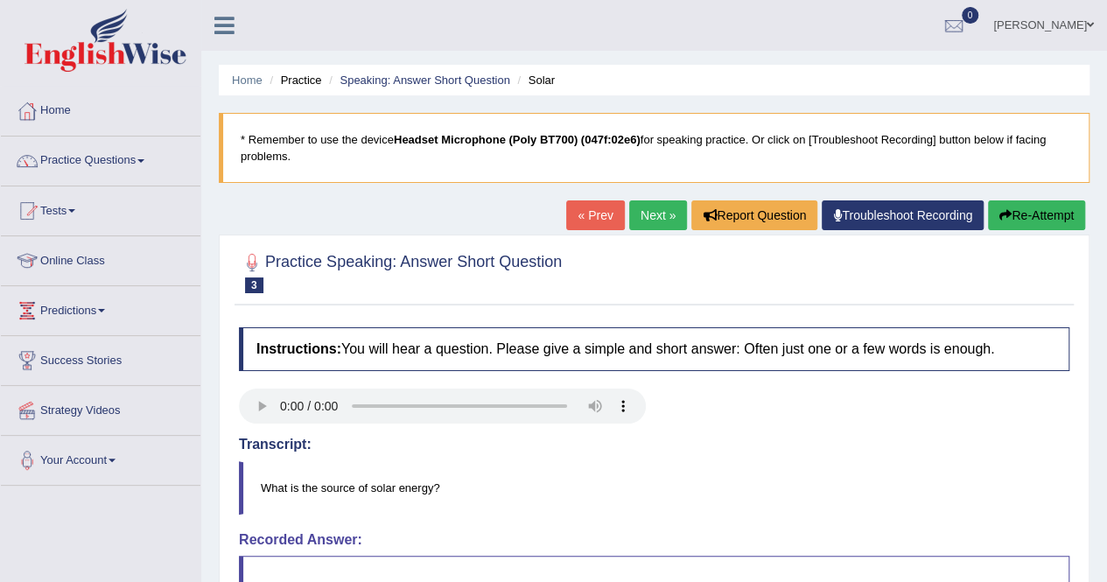
click at [1058, 214] on button "Re-Attempt" at bounding box center [1036, 215] width 97 height 30
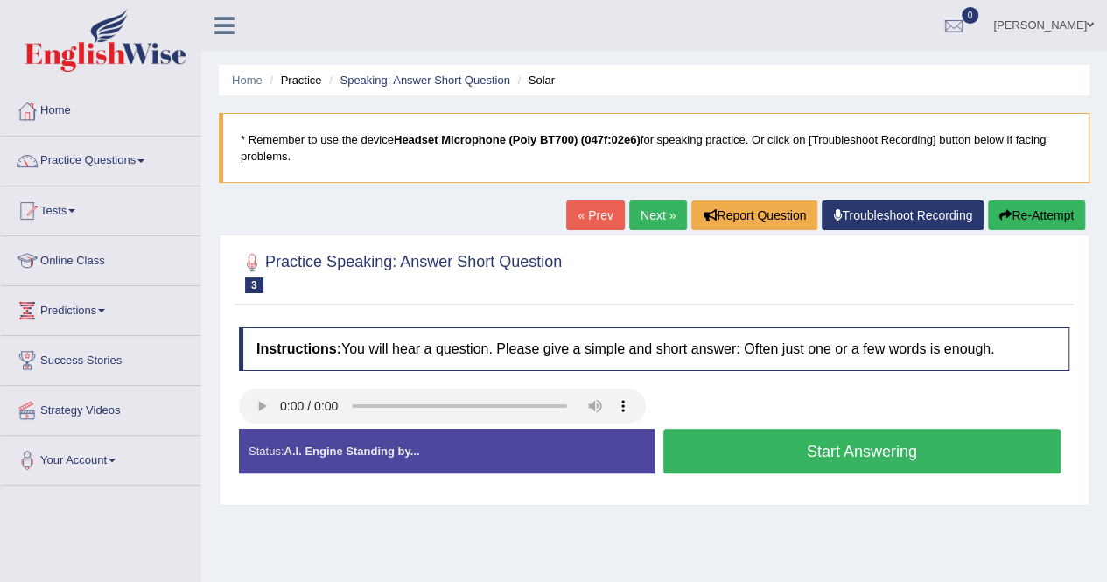
click at [850, 459] on button "Start Answering" at bounding box center [862, 451] width 398 height 45
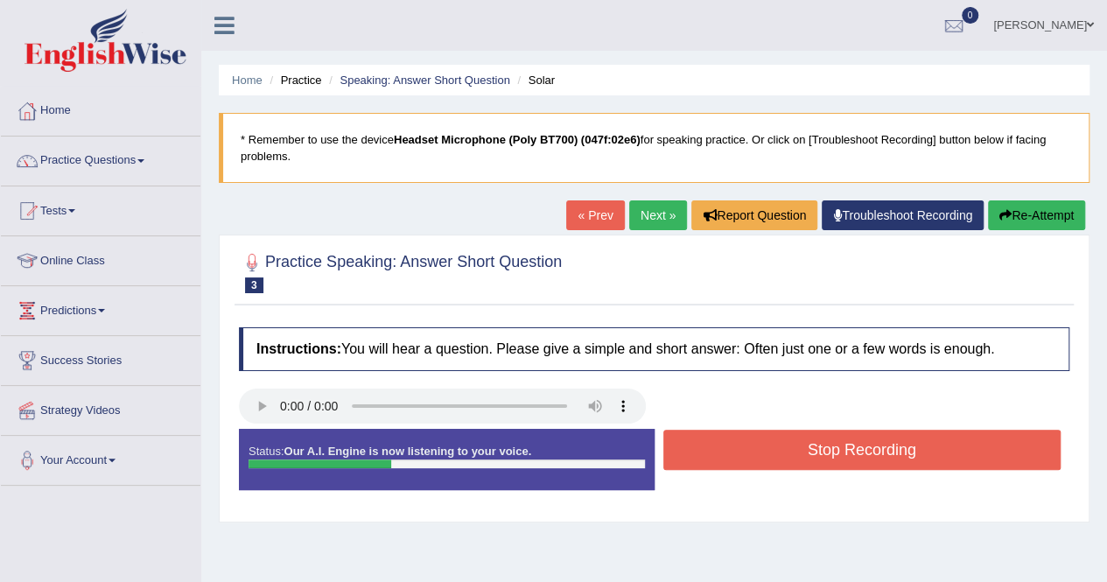
click at [872, 451] on button "Stop Recording" at bounding box center [862, 450] width 398 height 40
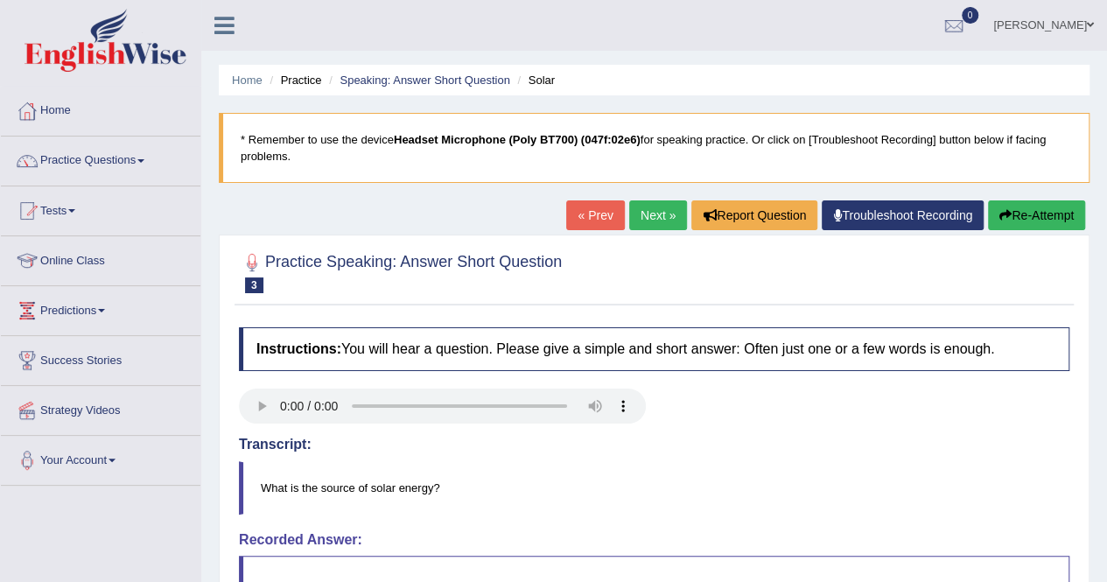
click at [655, 202] on link "Next »" at bounding box center [658, 215] width 58 height 30
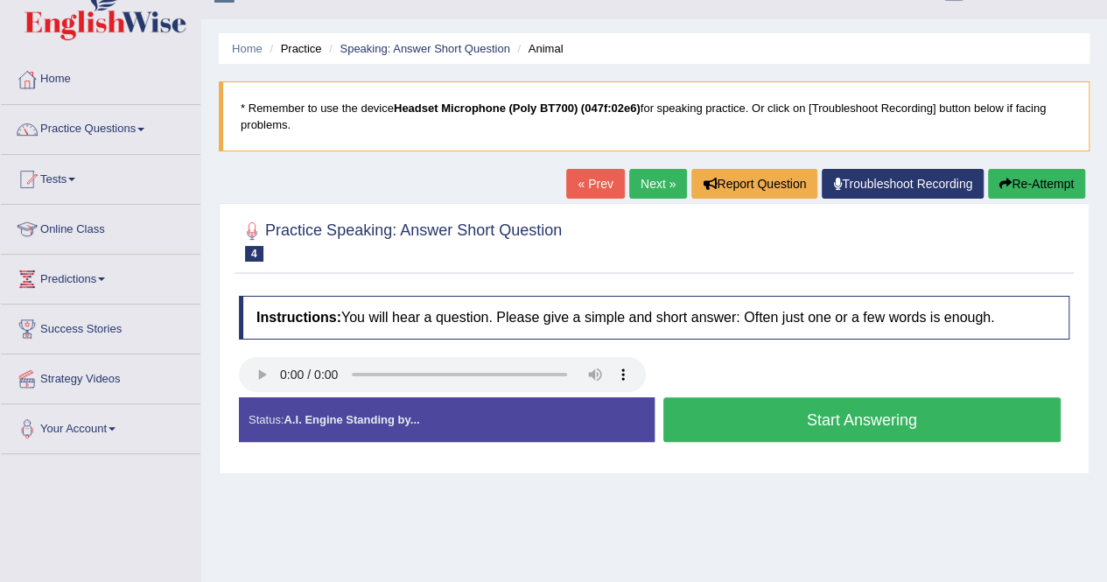
scroll to position [35, 0]
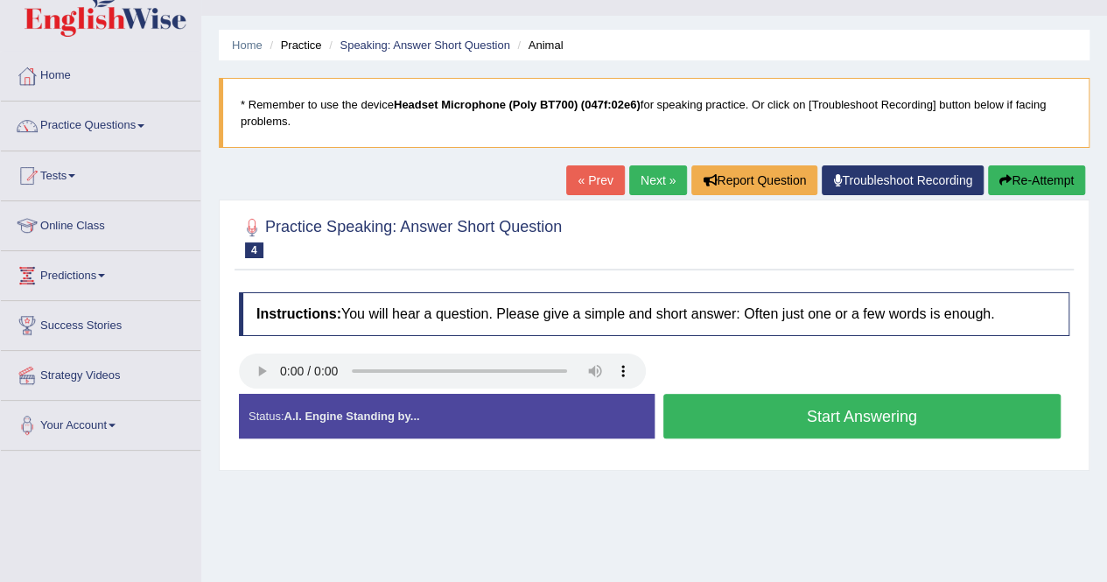
click at [887, 421] on button "Start Answering" at bounding box center [862, 416] width 398 height 45
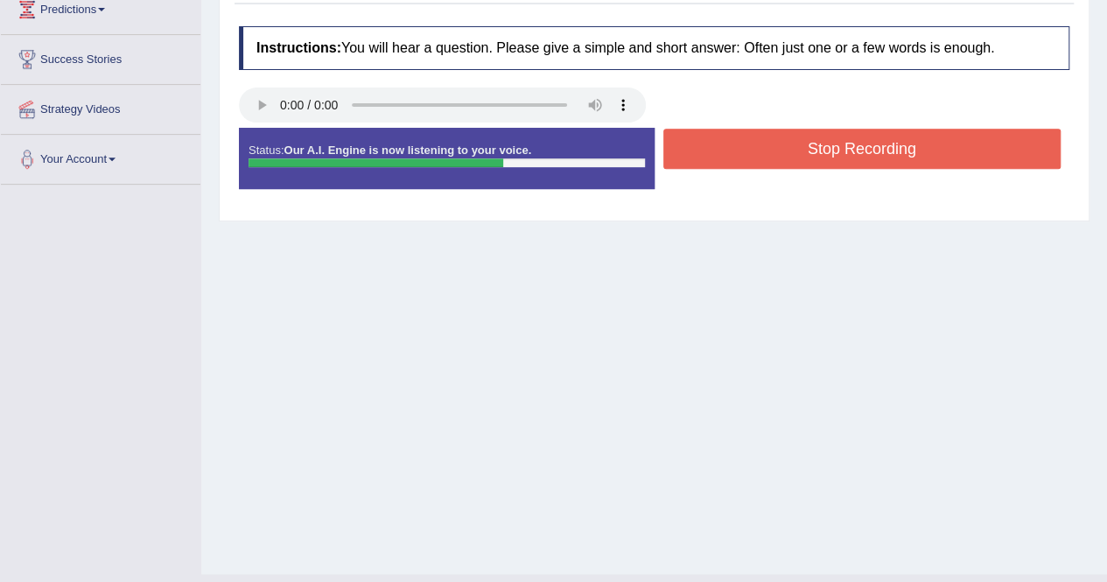
scroll to position [336, 0]
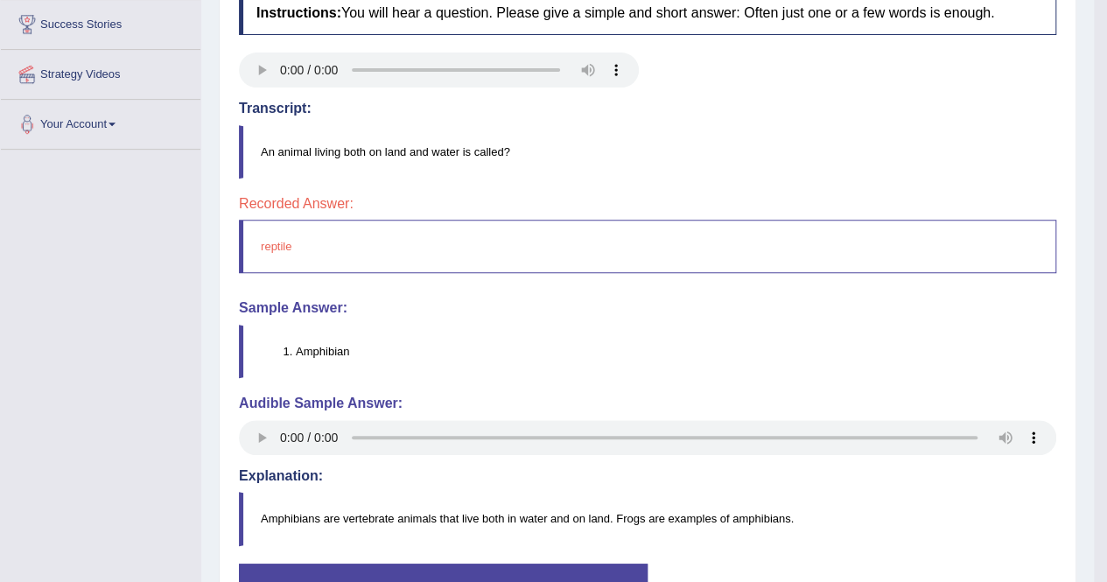
click at [755, 400] on h4 "Audible Sample Answer:" at bounding box center [647, 404] width 817 height 16
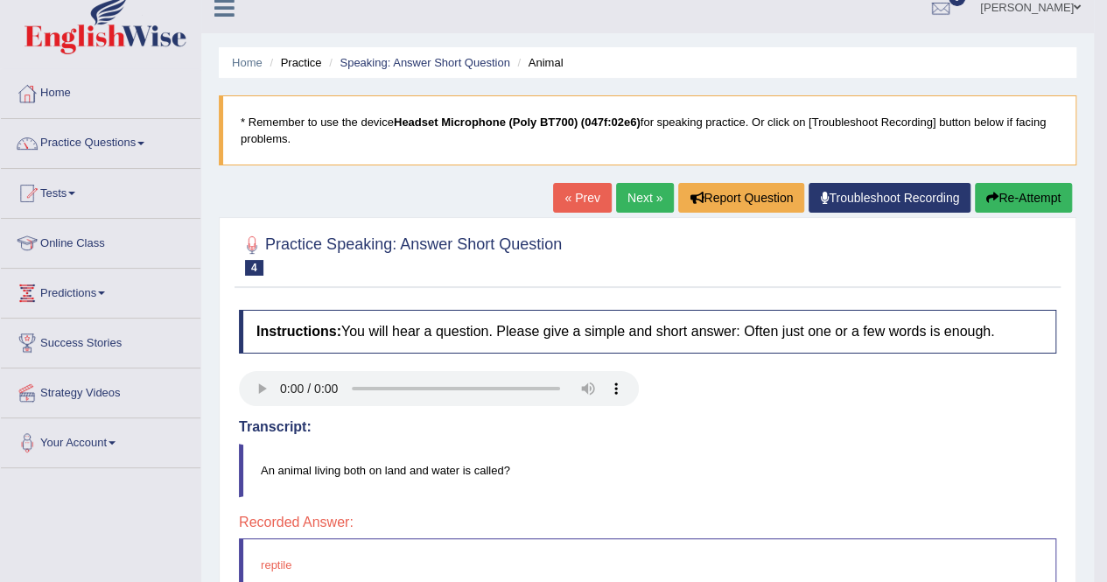
scroll to position [0, 0]
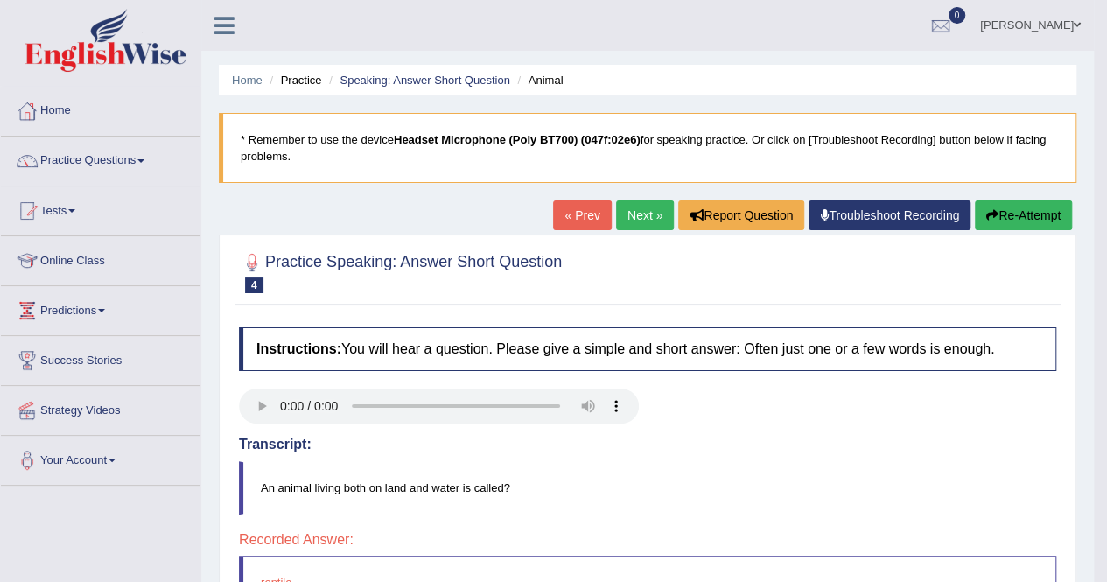
click at [639, 207] on link "Next »" at bounding box center [645, 215] width 58 height 30
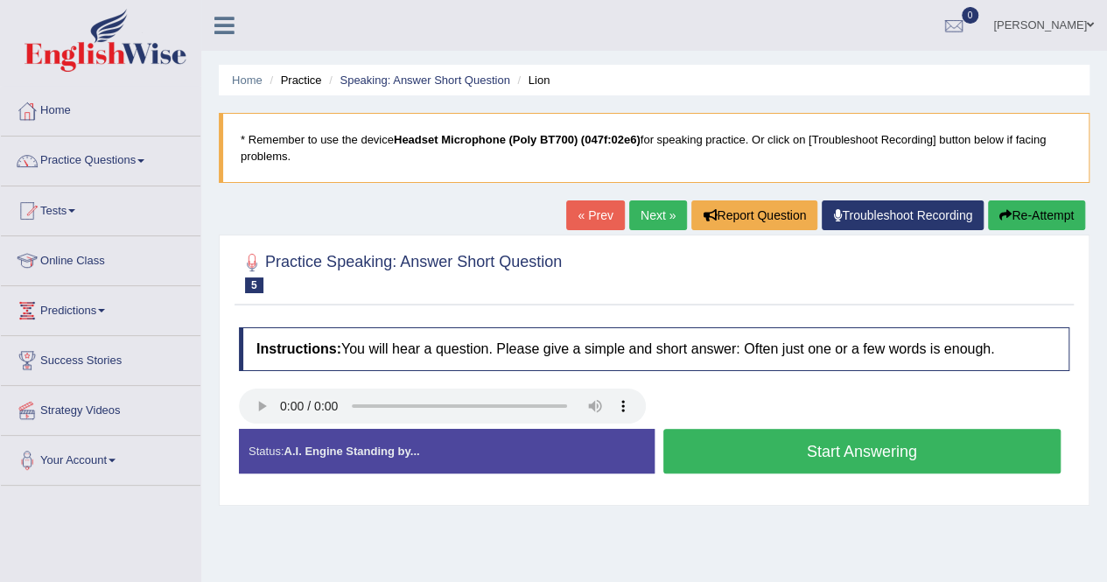
click at [785, 457] on button "Start Answering" at bounding box center [862, 451] width 398 height 45
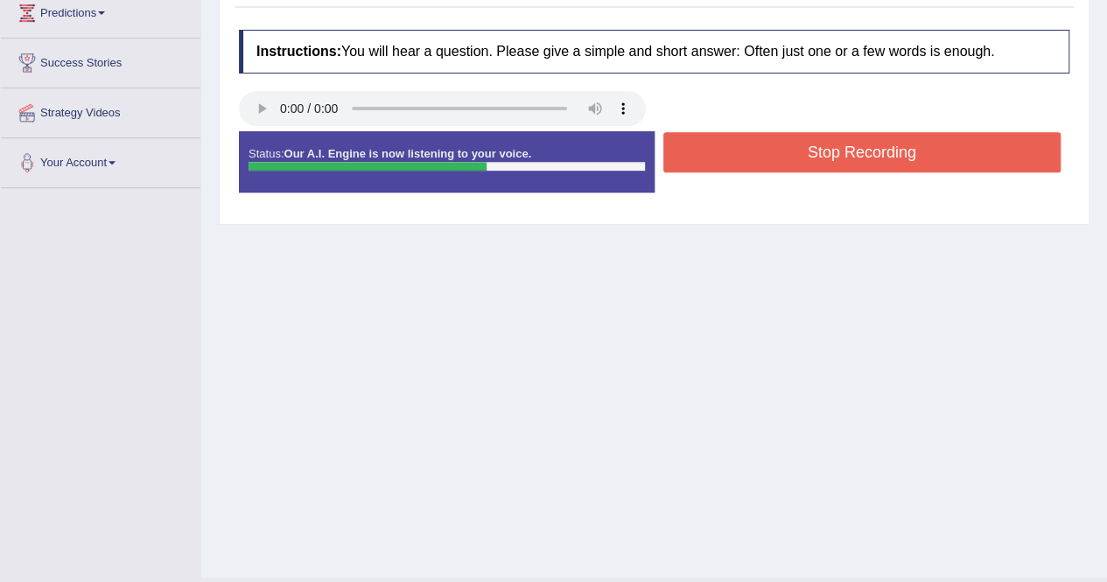
scroll to position [336, 0]
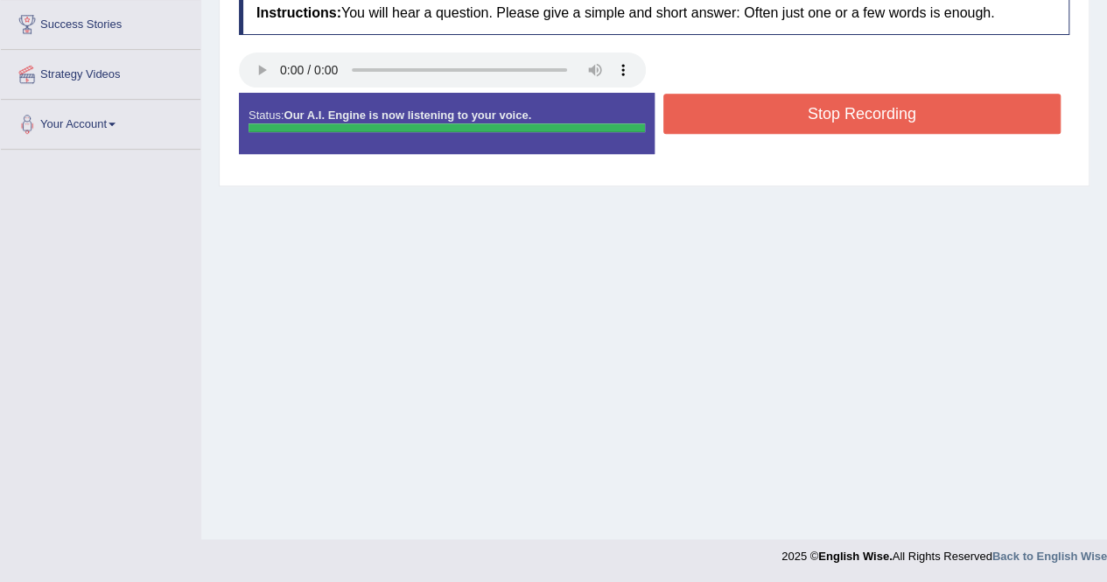
click at [795, 111] on button "Stop Recording" at bounding box center [862, 114] width 398 height 40
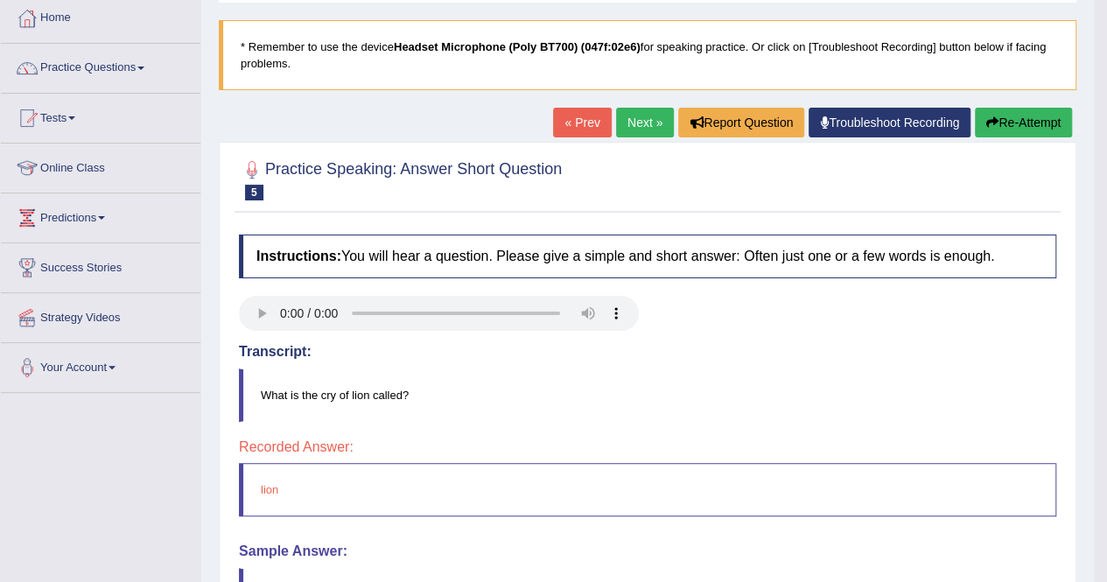
scroll to position [56, 0]
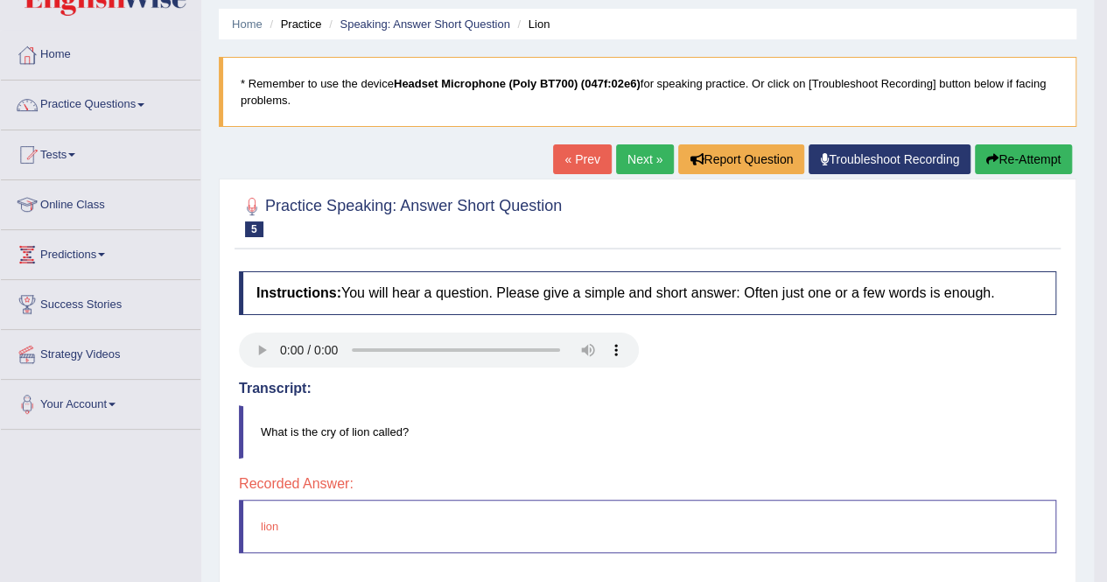
click at [616, 160] on link "Next »" at bounding box center [645, 159] width 58 height 30
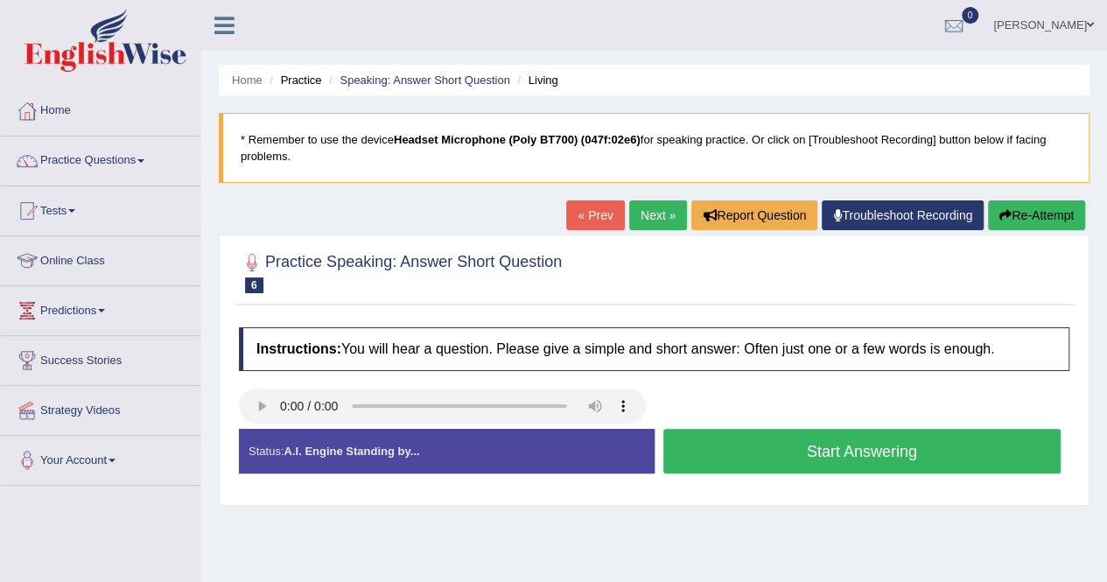
click at [814, 452] on button "Start Answering" at bounding box center [862, 451] width 398 height 45
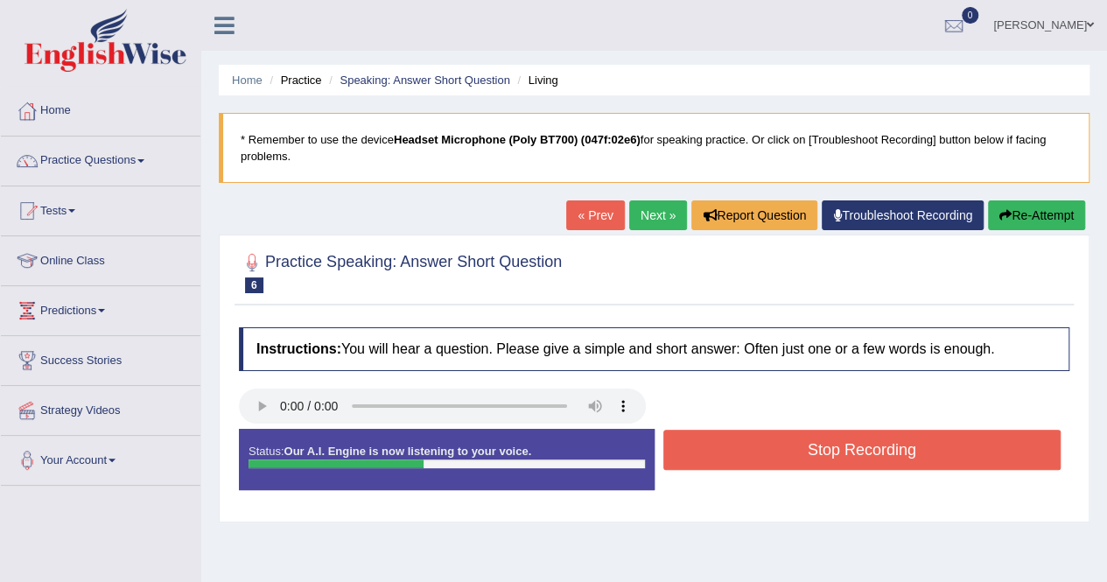
click at [849, 454] on button "Stop Recording" at bounding box center [862, 450] width 398 height 40
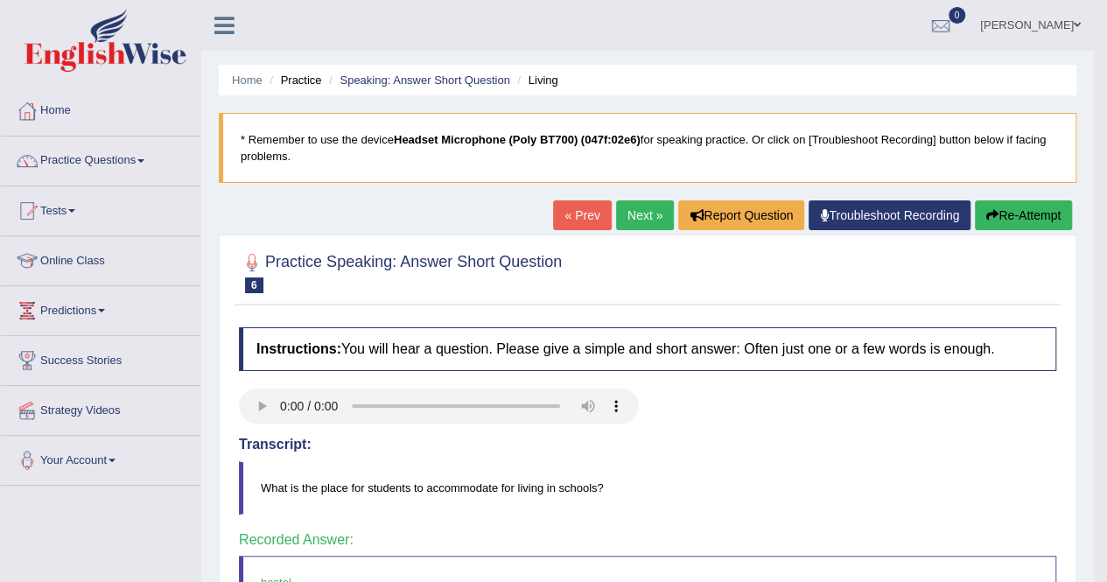
click at [775, 461] on blockquote "What is the place for students to accommodate for living in schools?" at bounding box center [647, 487] width 817 height 53
click at [630, 212] on link "Next »" at bounding box center [645, 215] width 58 height 30
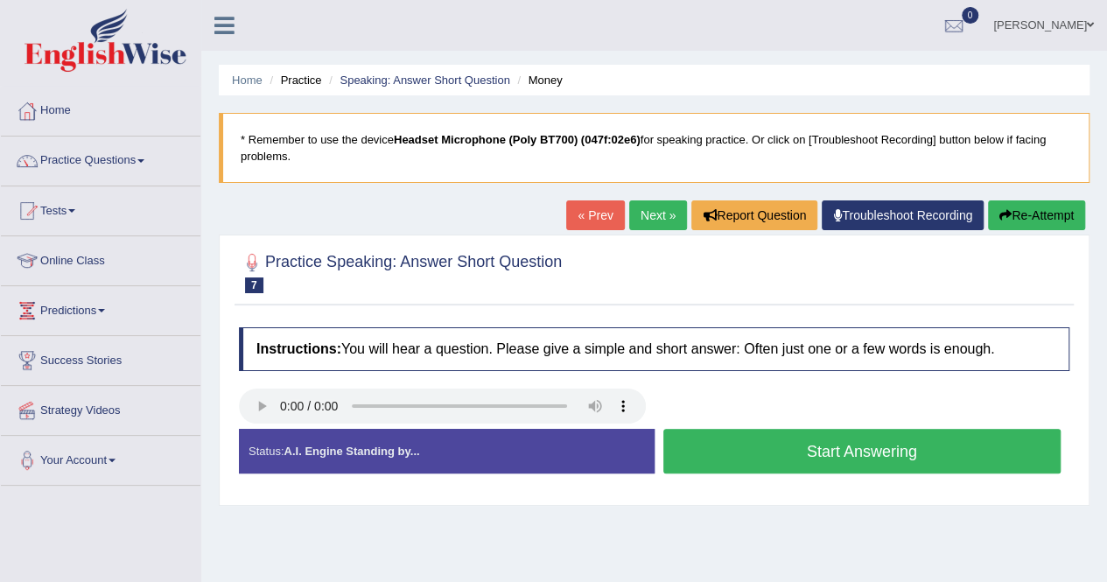
click at [802, 463] on button "Start Answering" at bounding box center [862, 451] width 398 height 45
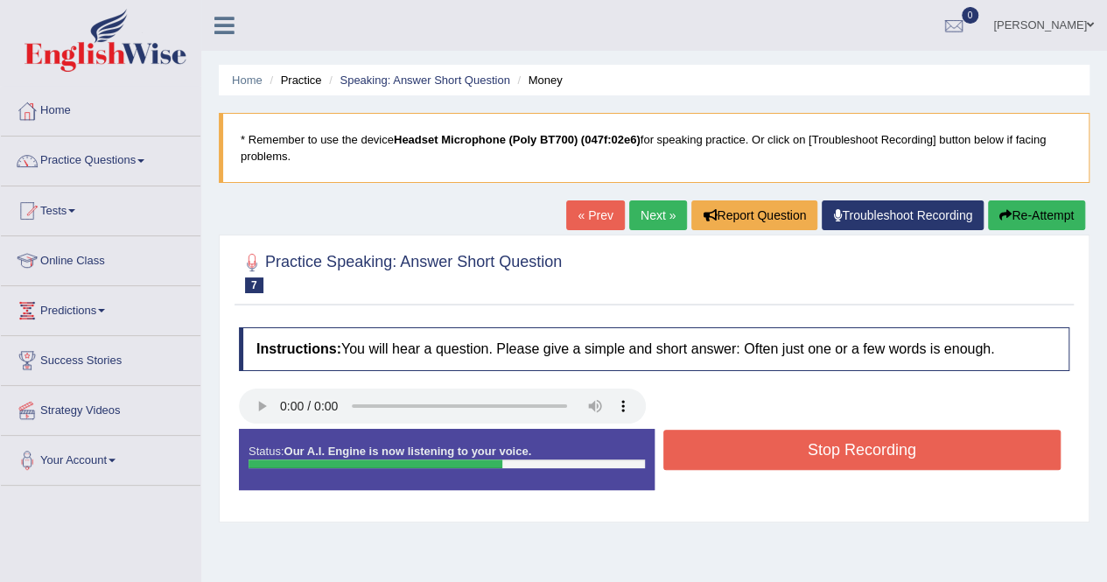
click at [831, 444] on button "Stop Recording" at bounding box center [862, 450] width 398 height 40
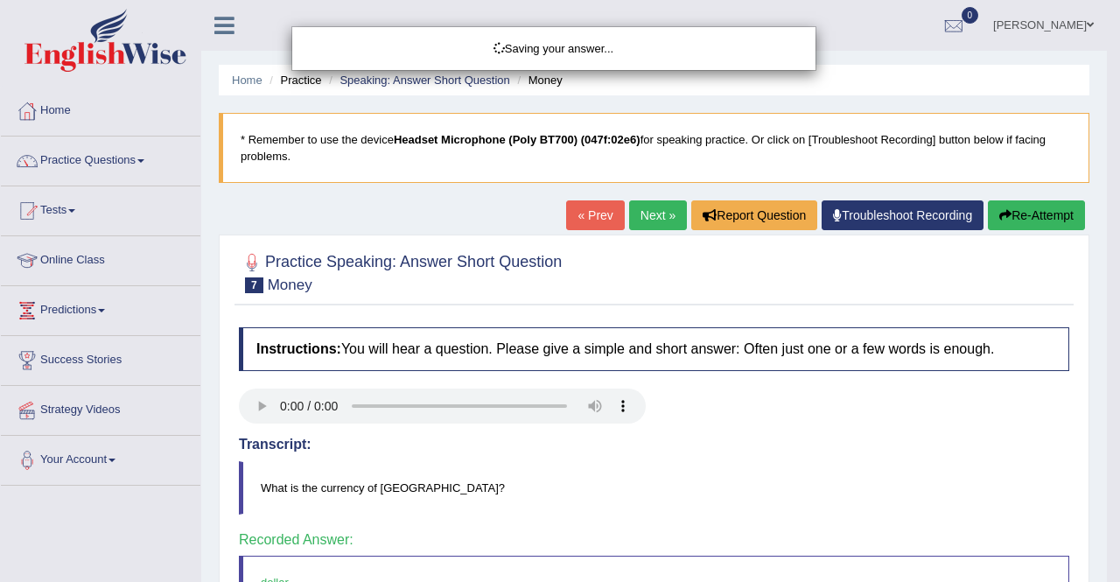
click at [831, 444] on div "Saving your answer..." at bounding box center [560, 291] width 1120 height 582
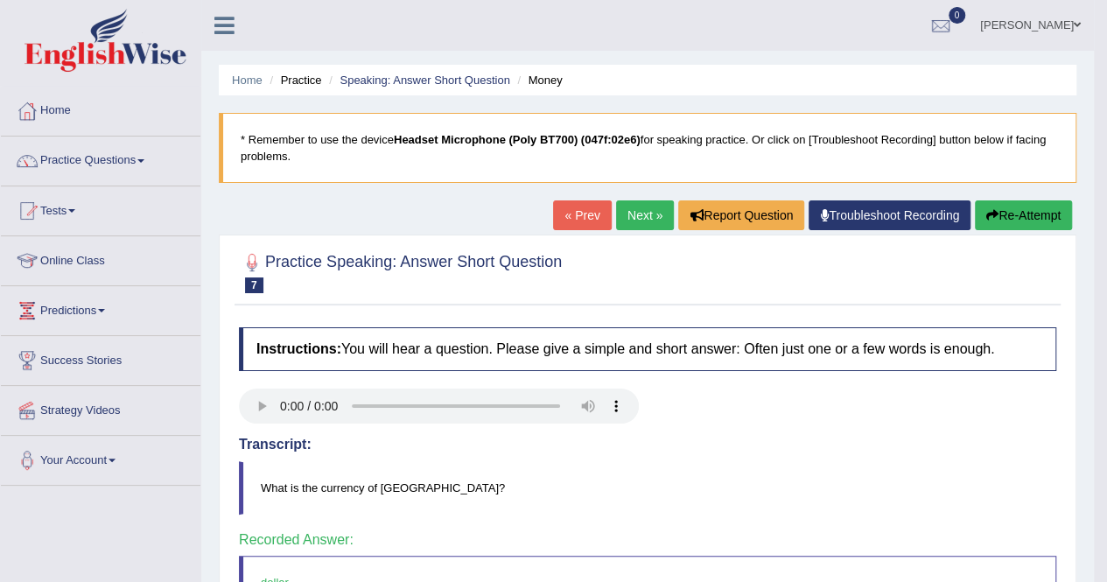
click at [831, 444] on h4 "Transcript:" at bounding box center [647, 445] width 817 height 16
click at [621, 205] on link "Next »" at bounding box center [645, 215] width 58 height 30
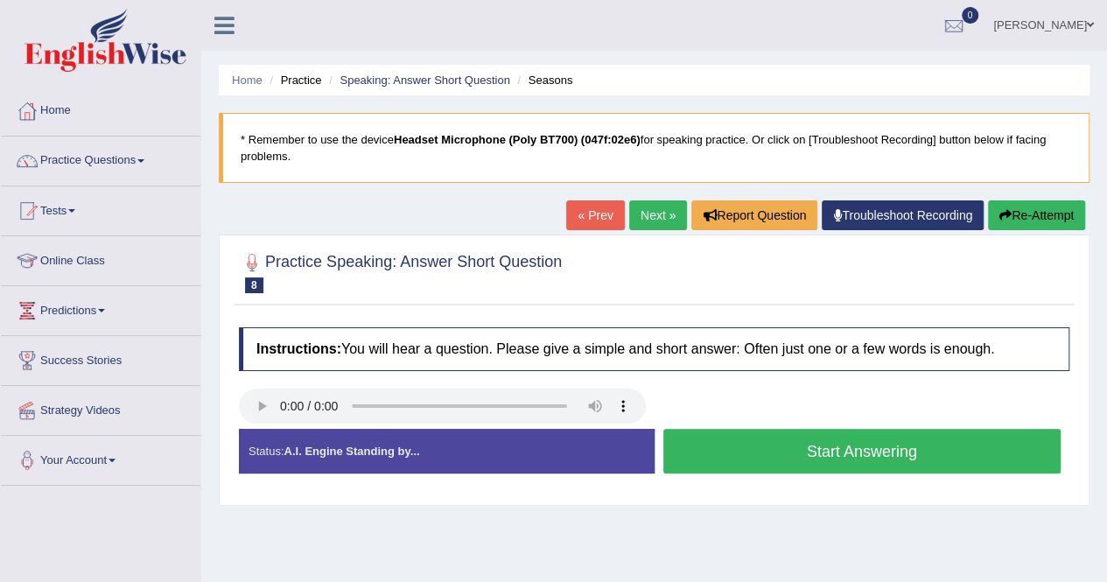
click at [809, 457] on button "Start Answering" at bounding box center [862, 451] width 398 height 45
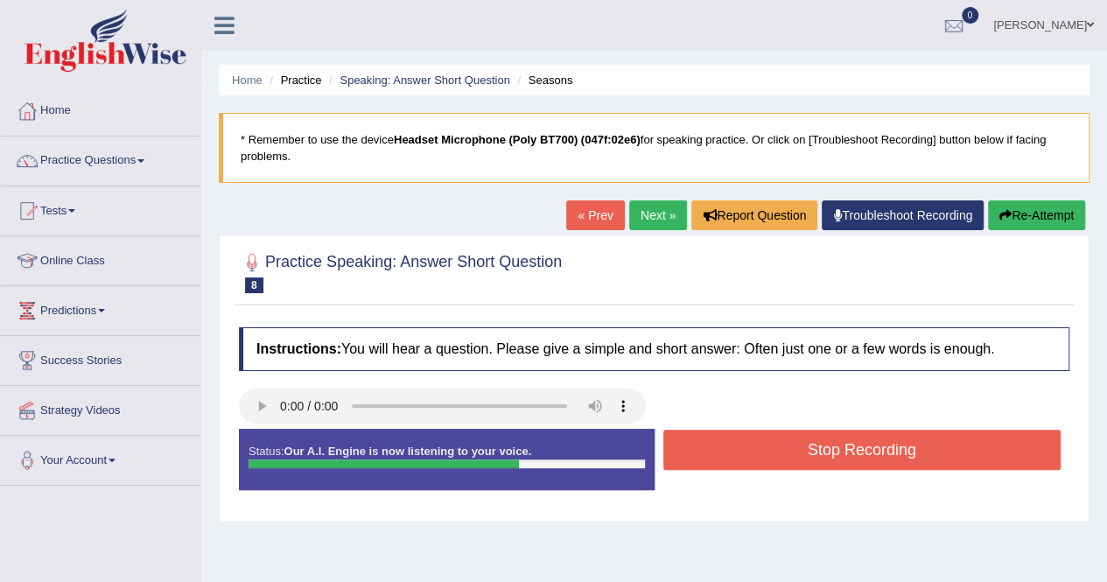
click at [849, 452] on button "Stop Recording" at bounding box center [862, 450] width 398 height 40
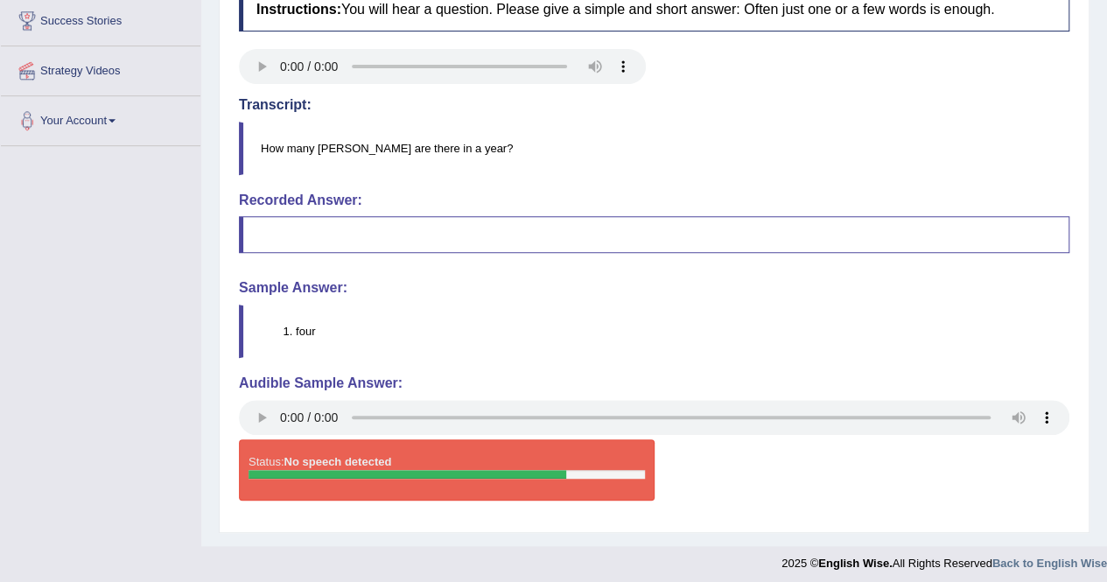
scroll to position [343, 0]
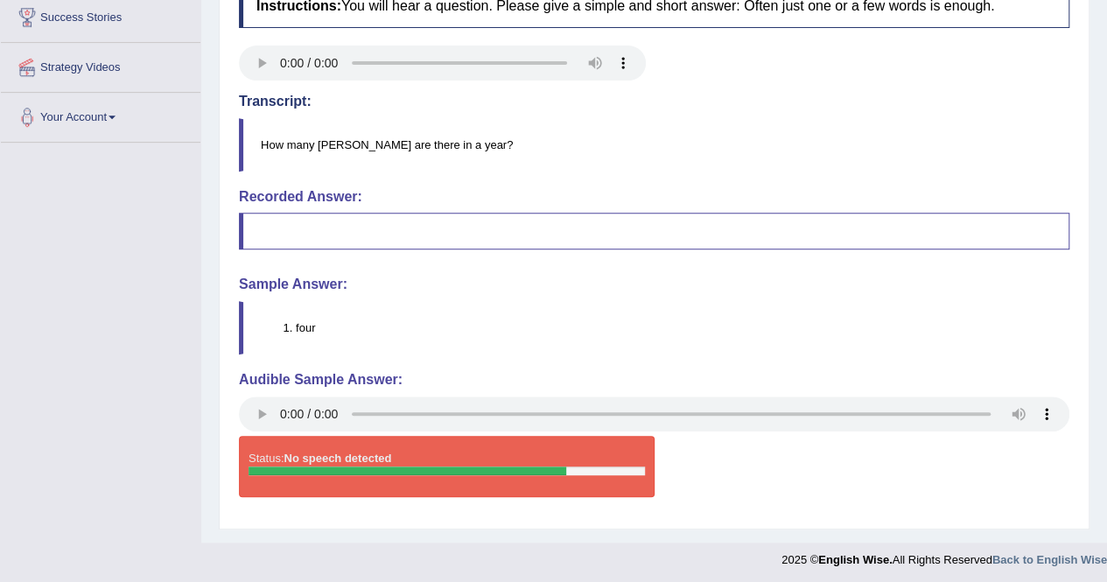
drag, startPoint x: 849, startPoint y: 452, endPoint x: 851, endPoint y: 461, distance: 8.9
click at [851, 461] on div "Instructions: You will hear a question. Please give a simple and short answer: …" at bounding box center [654, 247] width 839 height 544
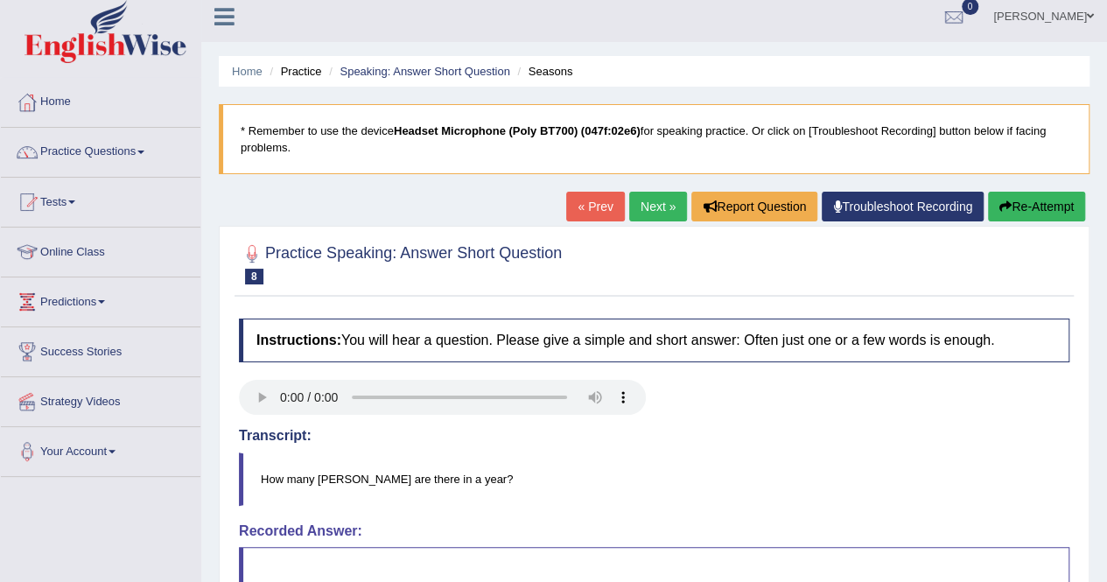
scroll to position [0, 0]
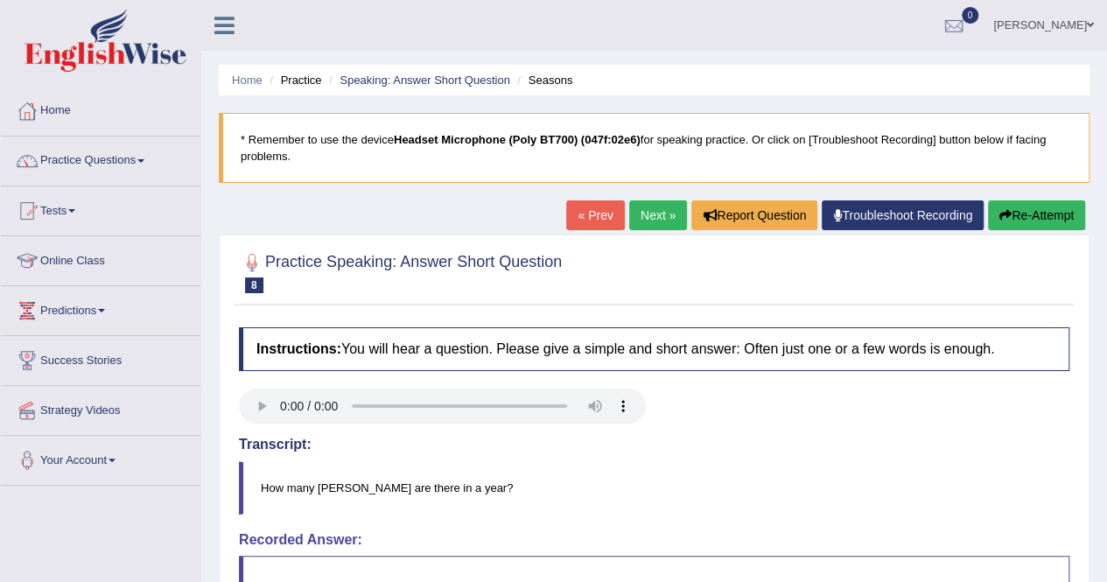
click at [638, 223] on link "Next »" at bounding box center [658, 215] width 58 height 30
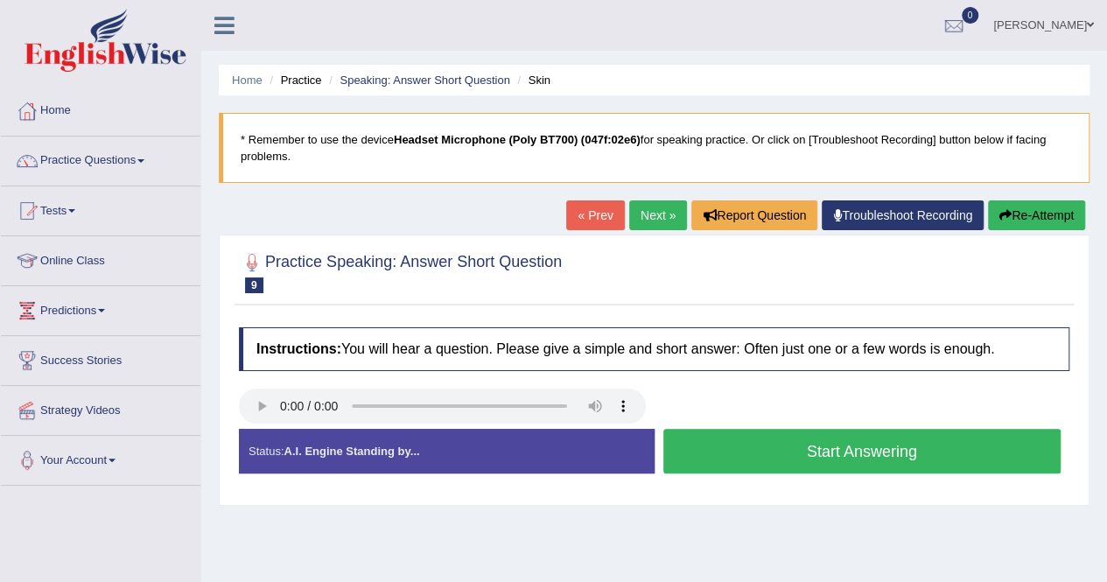
click at [849, 462] on button "Start Answering" at bounding box center [862, 451] width 398 height 45
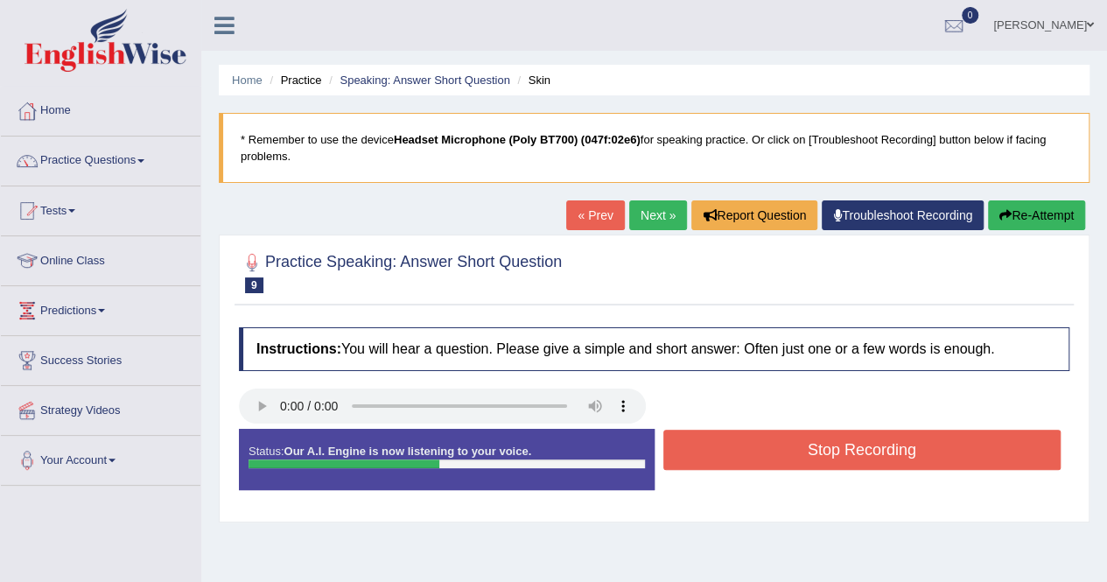
click at [941, 452] on button "Stop Recording" at bounding box center [862, 450] width 398 height 40
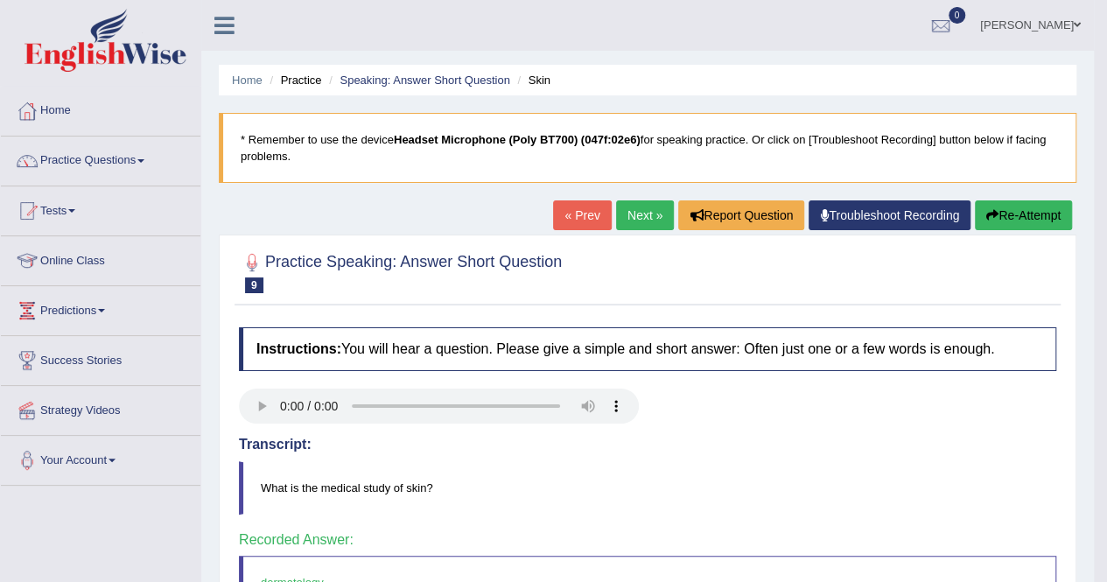
click at [626, 212] on link "Next »" at bounding box center [645, 215] width 58 height 30
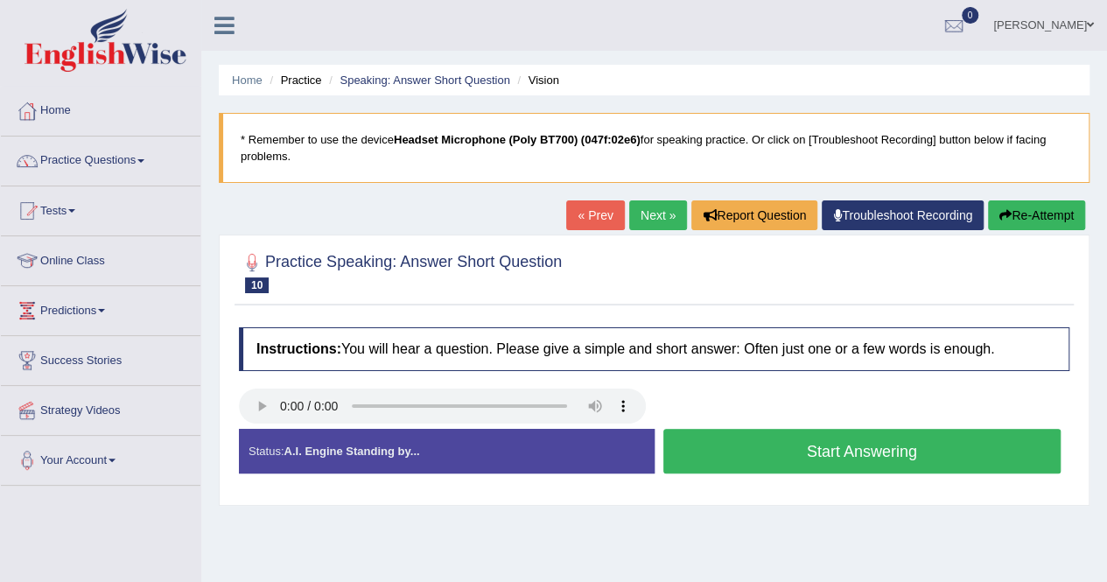
click at [769, 452] on button "Start Answering" at bounding box center [862, 451] width 398 height 45
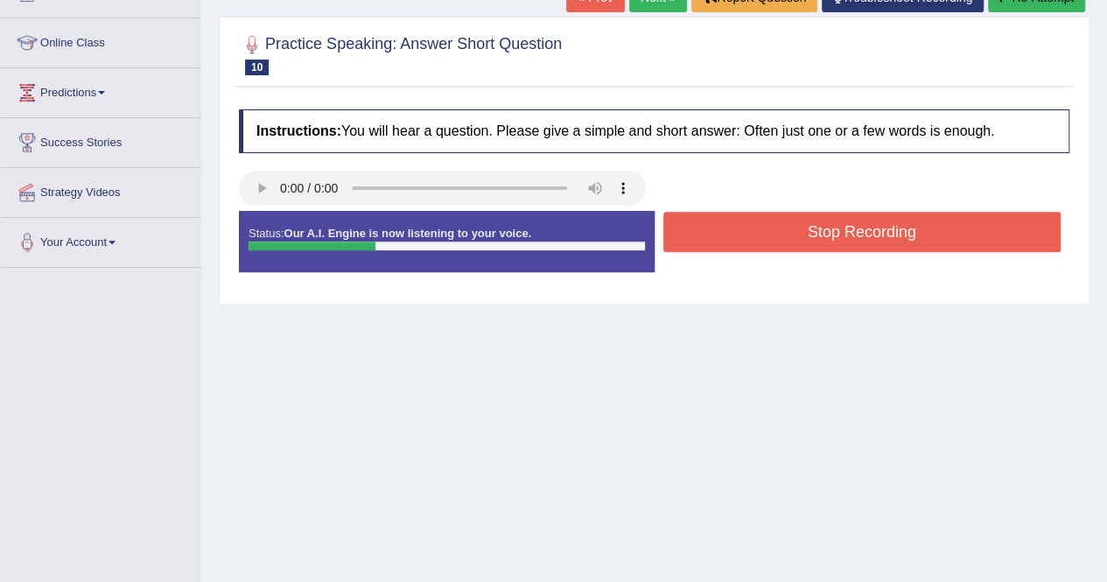
scroll to position [336, 0]
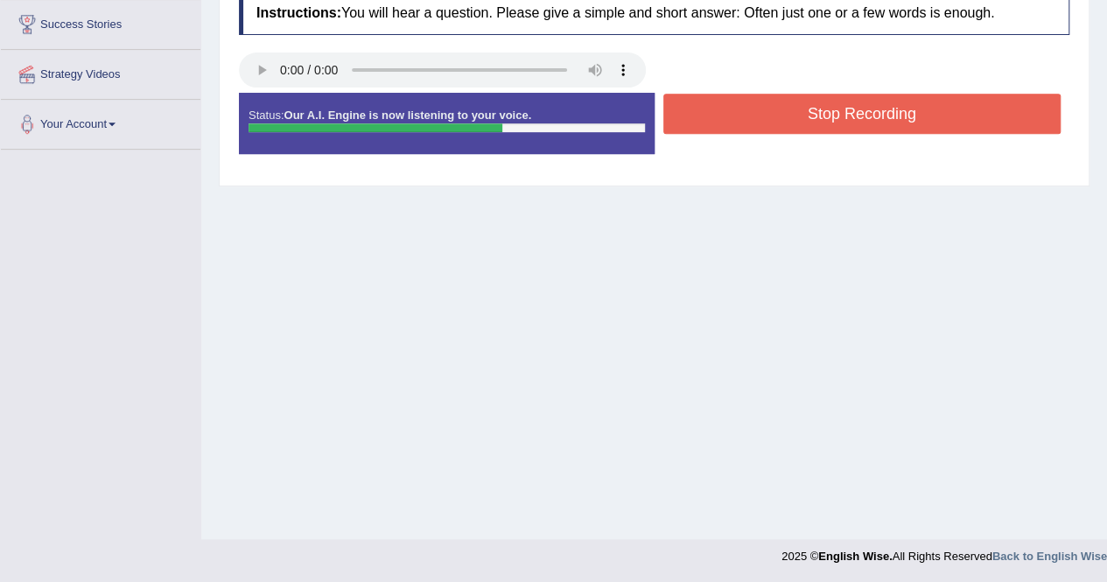
click at [879, 110] on button "Stop Recording" at bounding box center [862, 114] width 398 height 40
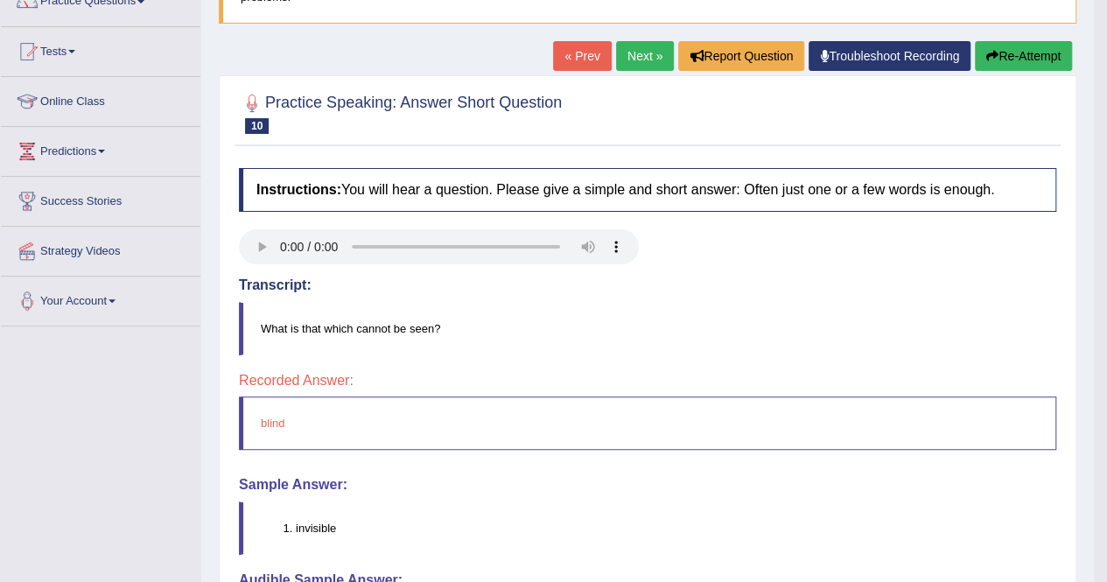
scroll to position [0, 0]
